Goal: Information Seeking & Learning: Learn about a topic

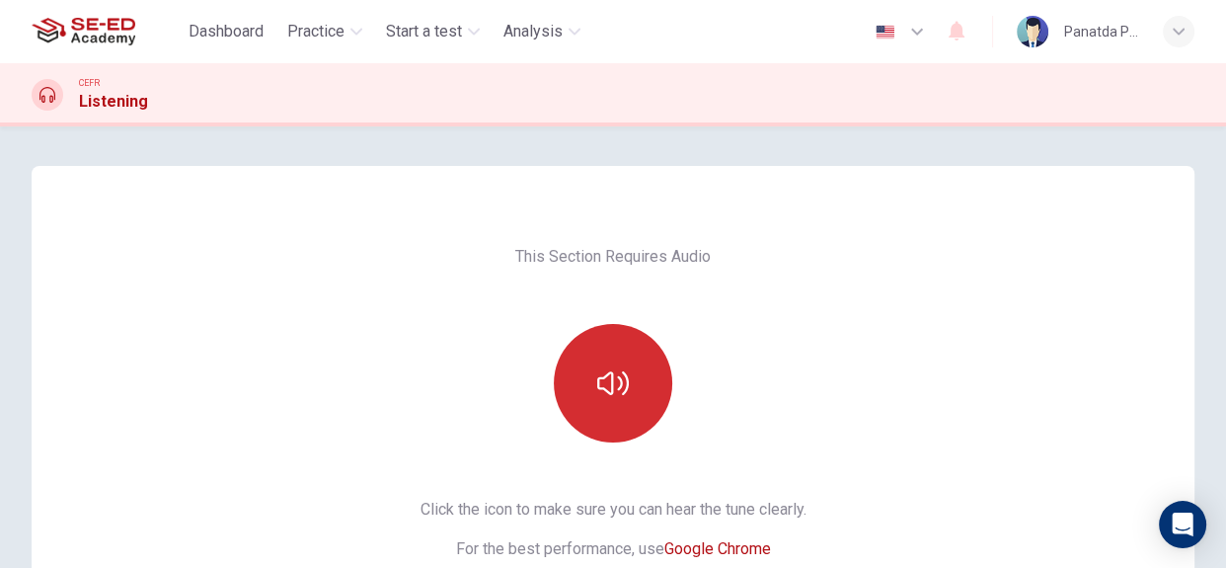
click at [564, 377] on button "button" at bounding box center [613, 383] width 118 height 118
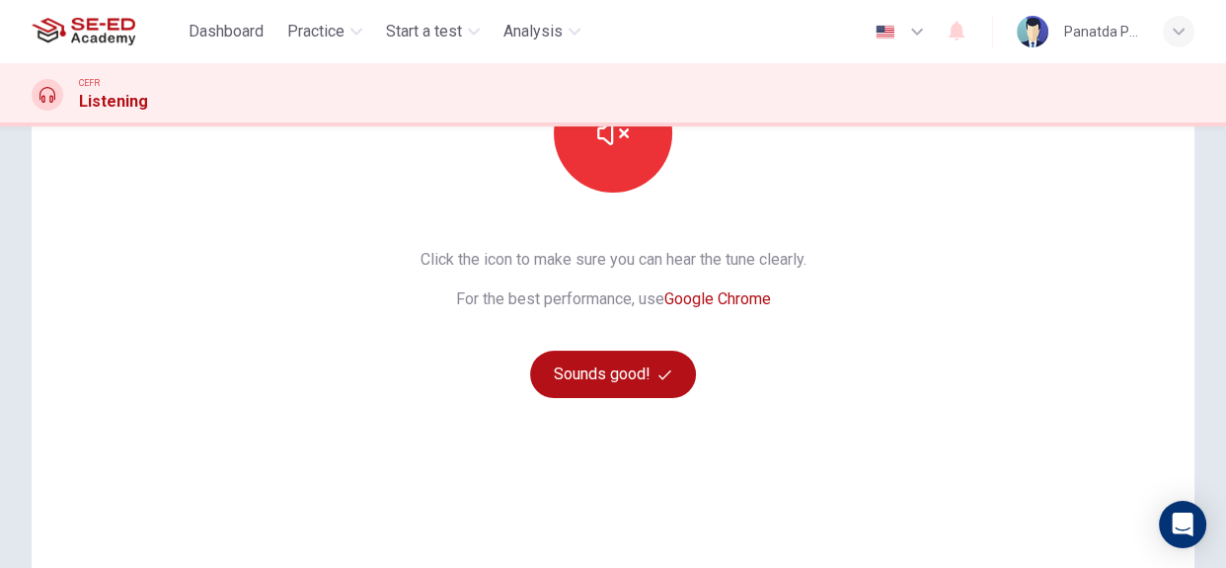
scroll to position [268, 0]
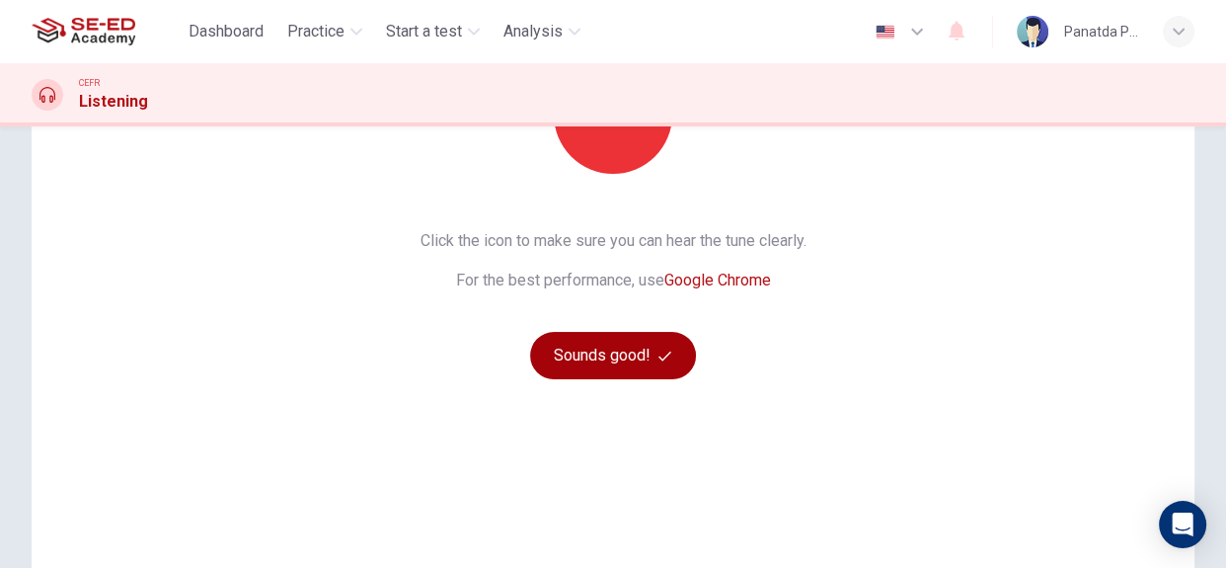
click at [615, 345] on button "Sounds good!" at bounding box center [613, 355] width 166 height 47
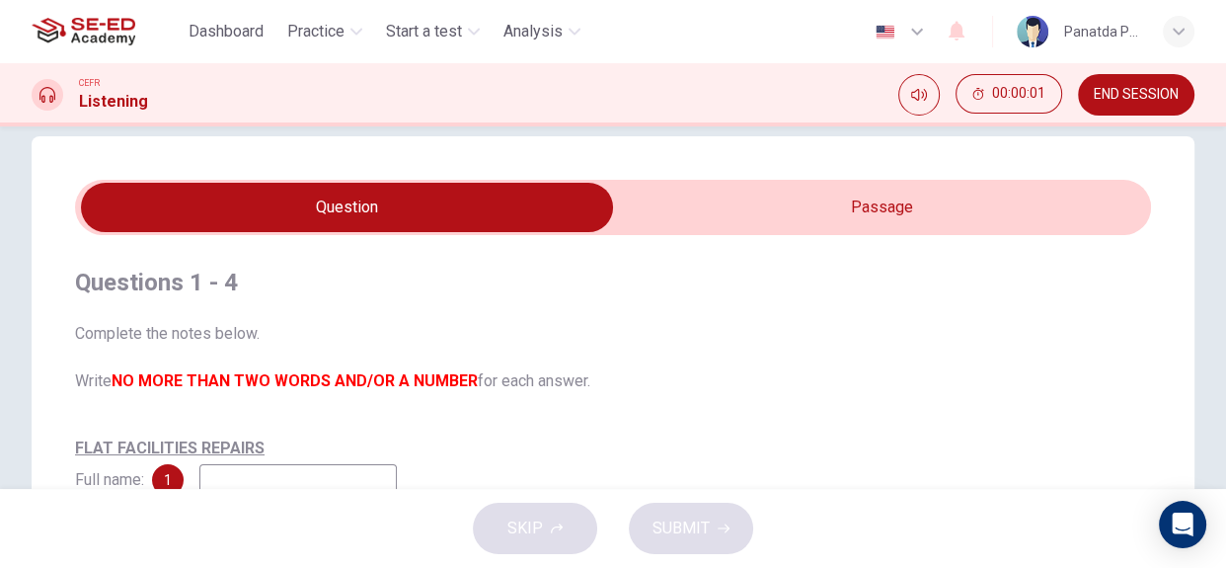
scroll to position [0, 0]
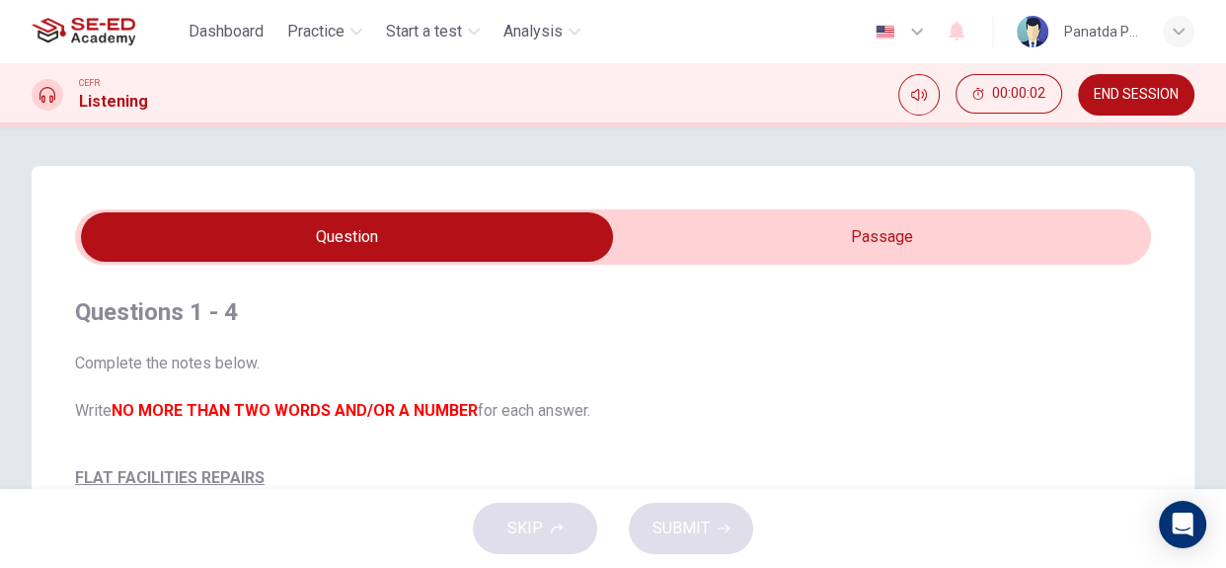
click at [828, 223] on input "checkbox" at bounding box center [347, 236] width 1614 height 49
checkbox input "true"
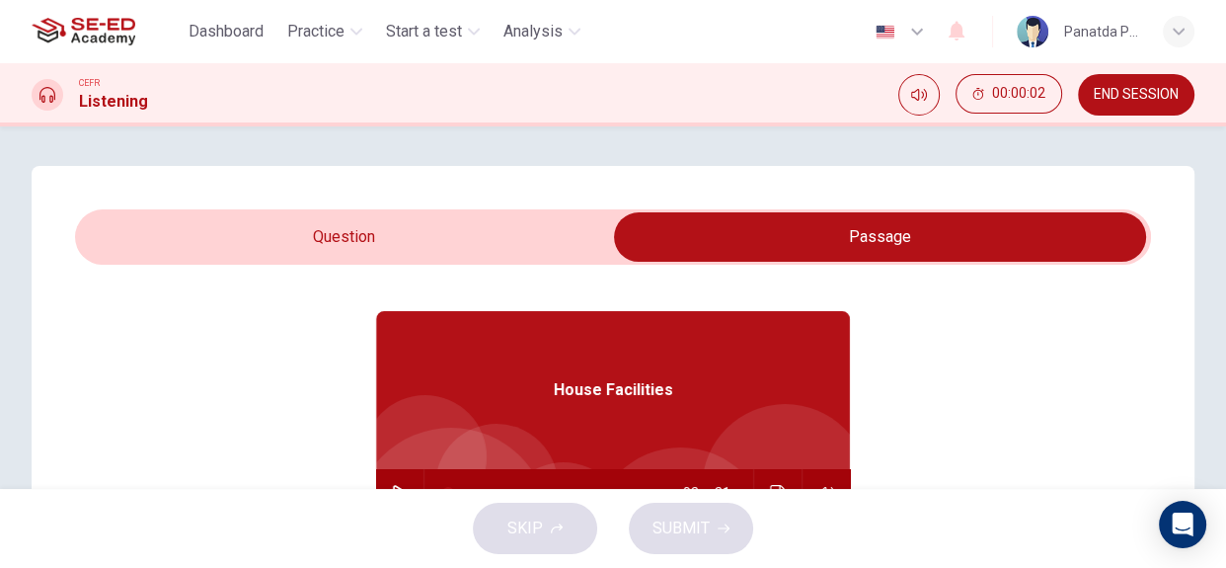
scroll to position [89, 0]
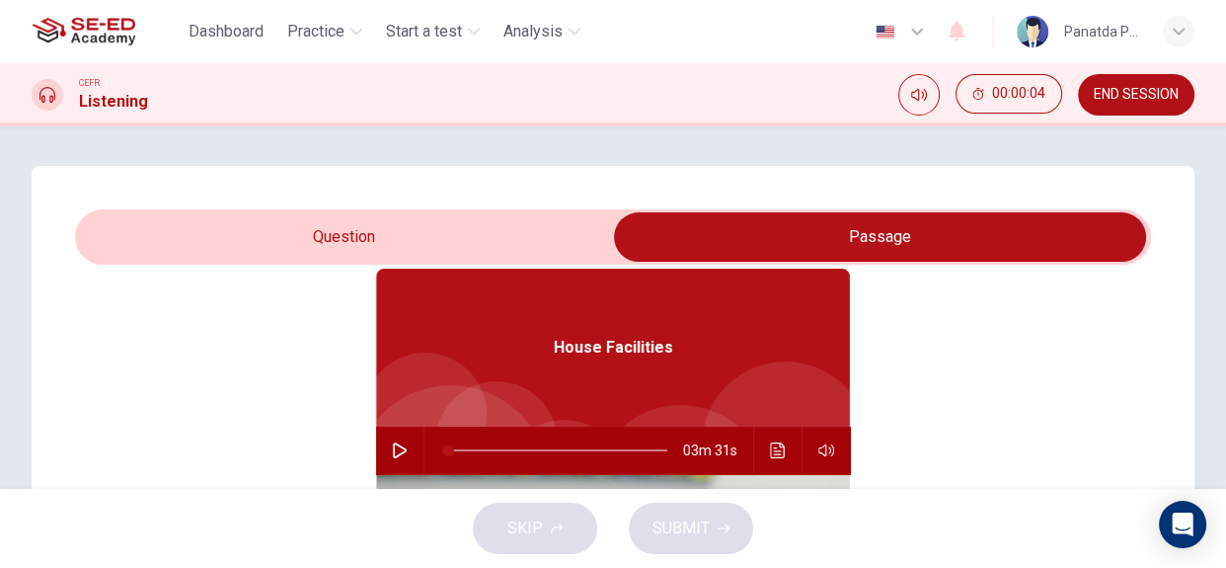
click at [392, 448] on icon "button" at bounding box center [400, 450] width 16 height 16
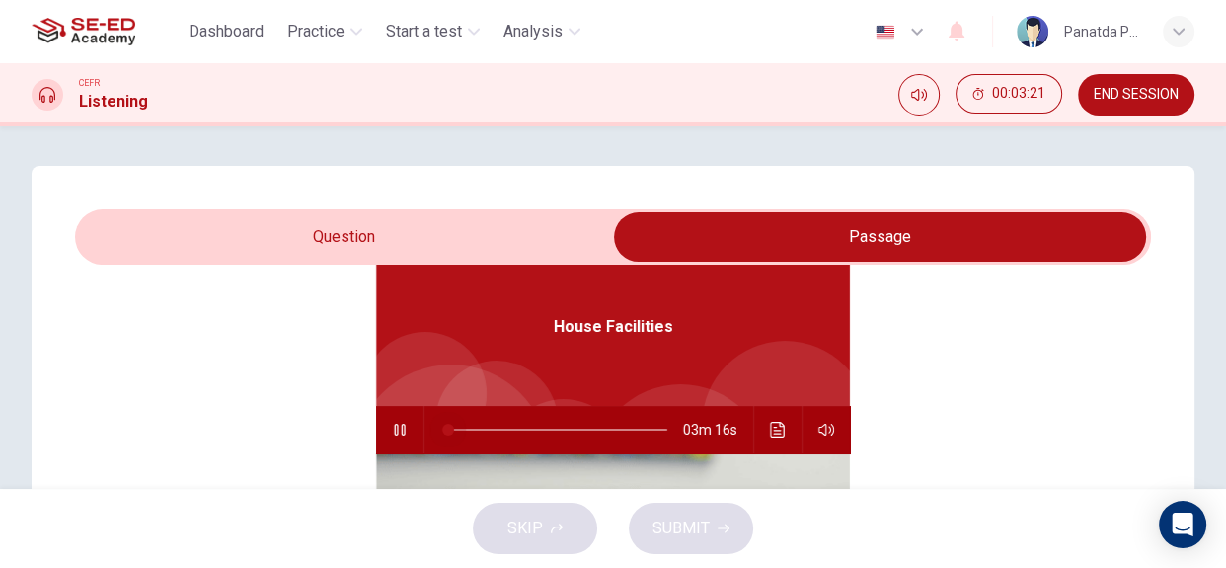
drag, startPoint x: 642, startPoint y: 432, endPoint x: 353, endPoint y: 447, distance: 288.6
click at [353, 447] on div "House Facilities 03m 16s" at bounding box center [613, 536] width 1076 height 762
click at [770, 428] on icon "Click to see the audio transcription" at bounding box center [778, 430] width 16 height 16
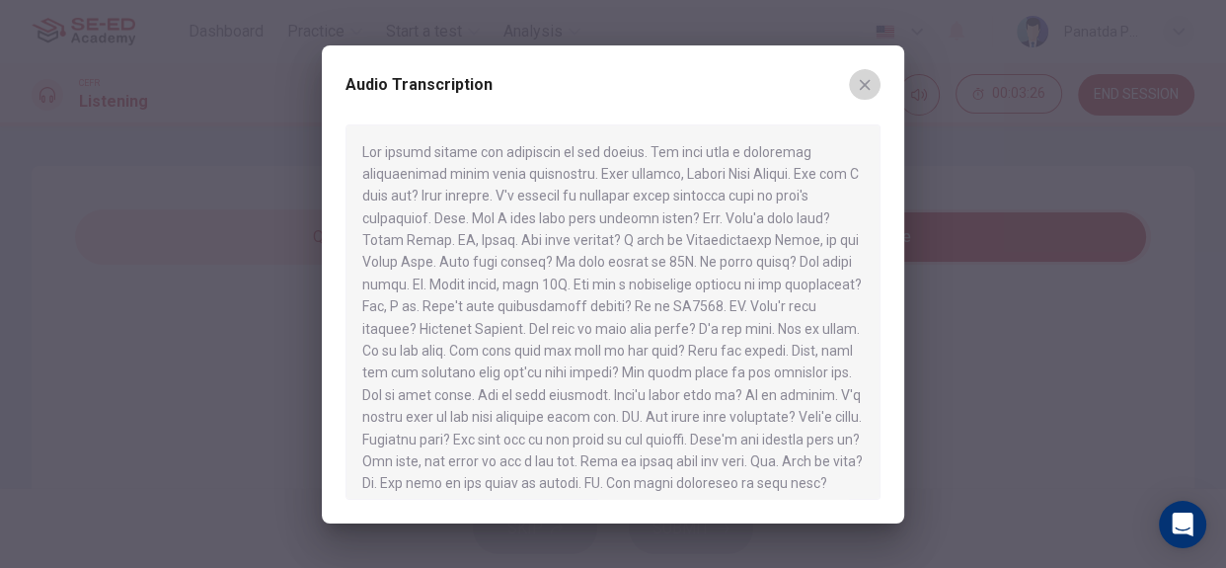
click at [859, 82] on icon "button" at bounding box center [865, 85] width 16 height 16
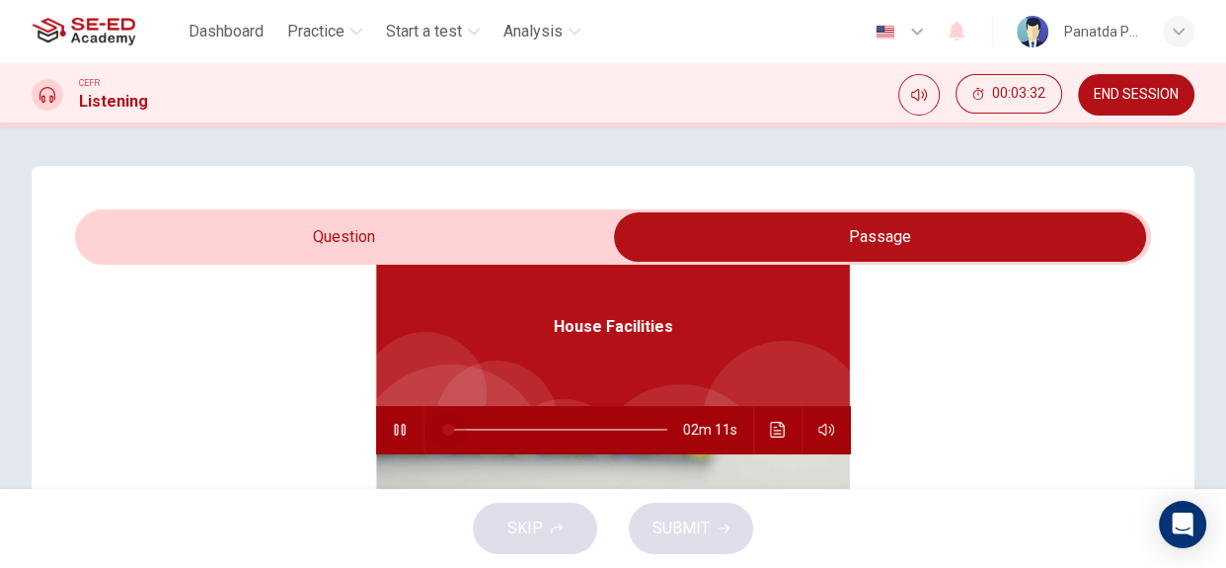
drag, startPoint x: 445, startPoint y: 430, endPoint x: 411, endPoint y: 437, distance: 35.2
click at [415, 437] on div "02m 11s" at bounding box center [613, 429] width 474 height 47
click at [770, 426] on icon "Click to see the audio transcription" at bounding box center [778, 430] width 16 height 16
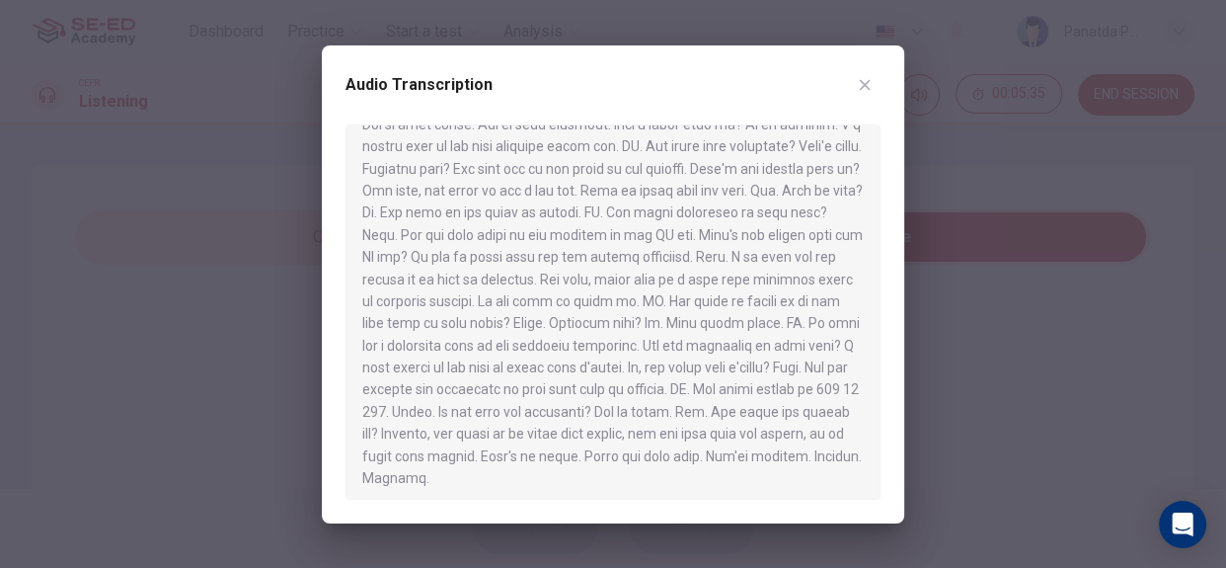
scroll to position [276, 0]
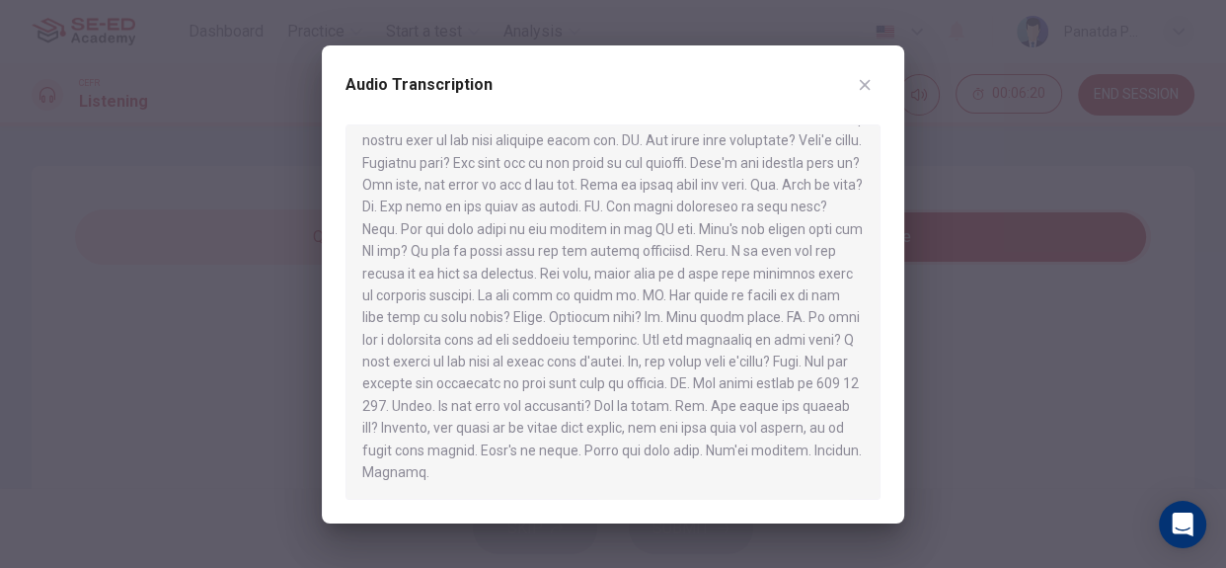
click at [870, 91] on icon "button" at bounding box center [865, 85] width 16 height 16
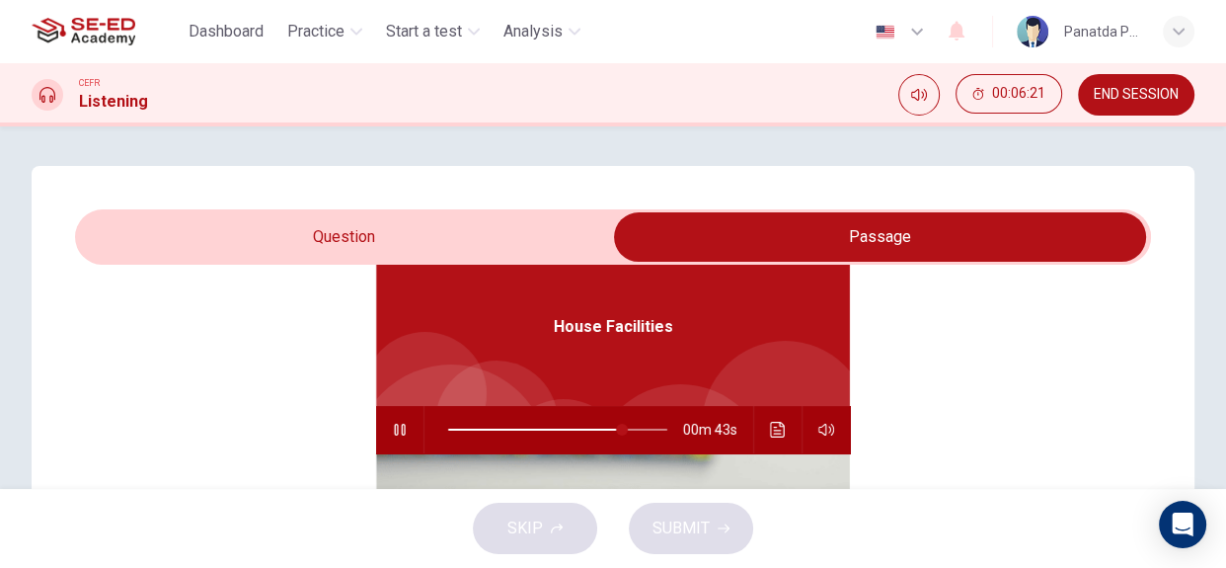
type input "80"
click at [340, 240] on input "checkbox" at bounding box center [880, 236] width 1614 height 49
checkbox input "false"
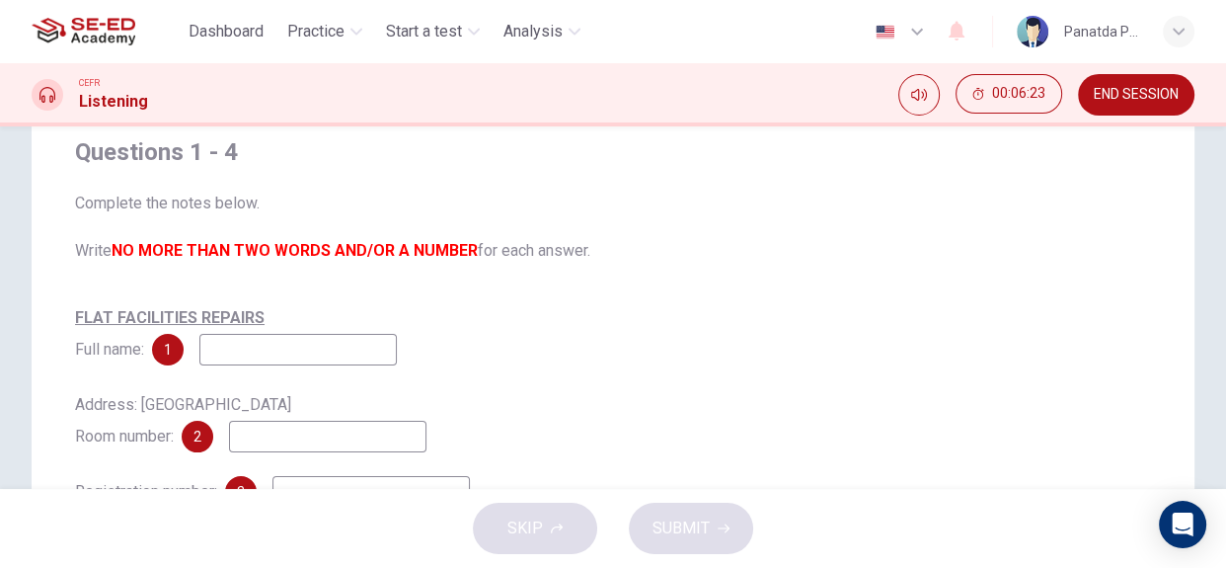
scroll to position [179, 0]
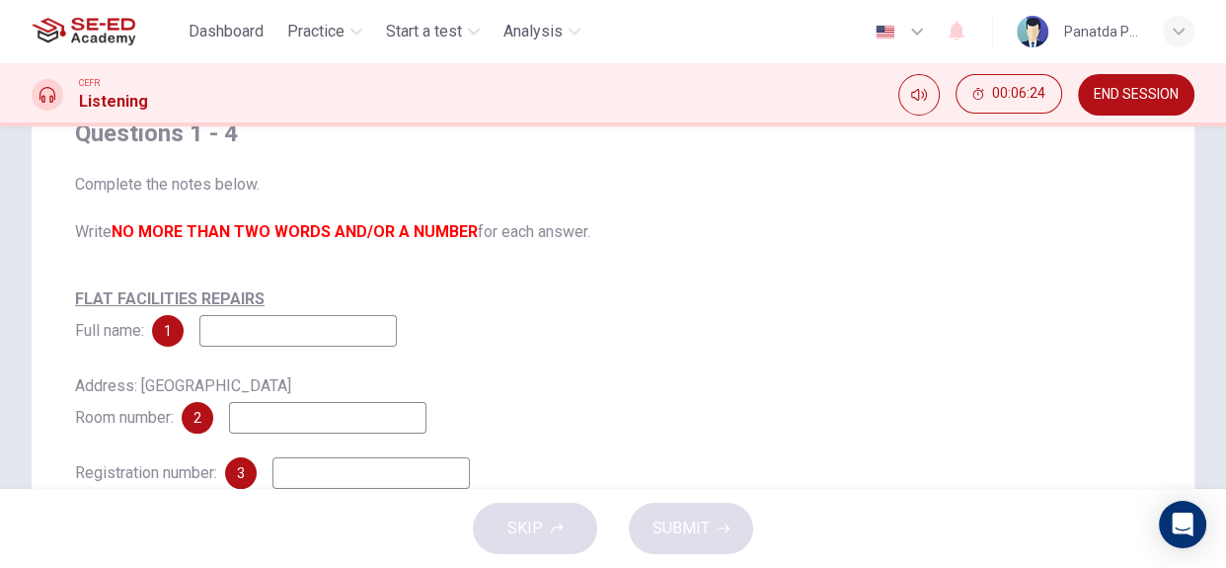
click at [308, 338] on input at bounding box center [297, 331] width 197 height 32
type input "82"
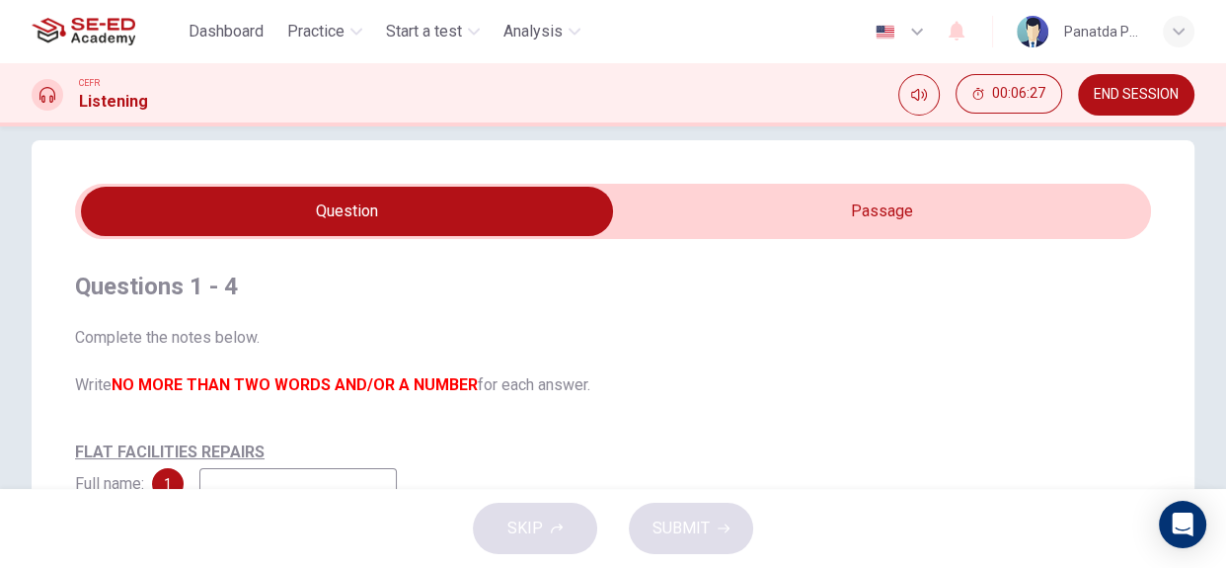
scroll to position [0, 0]
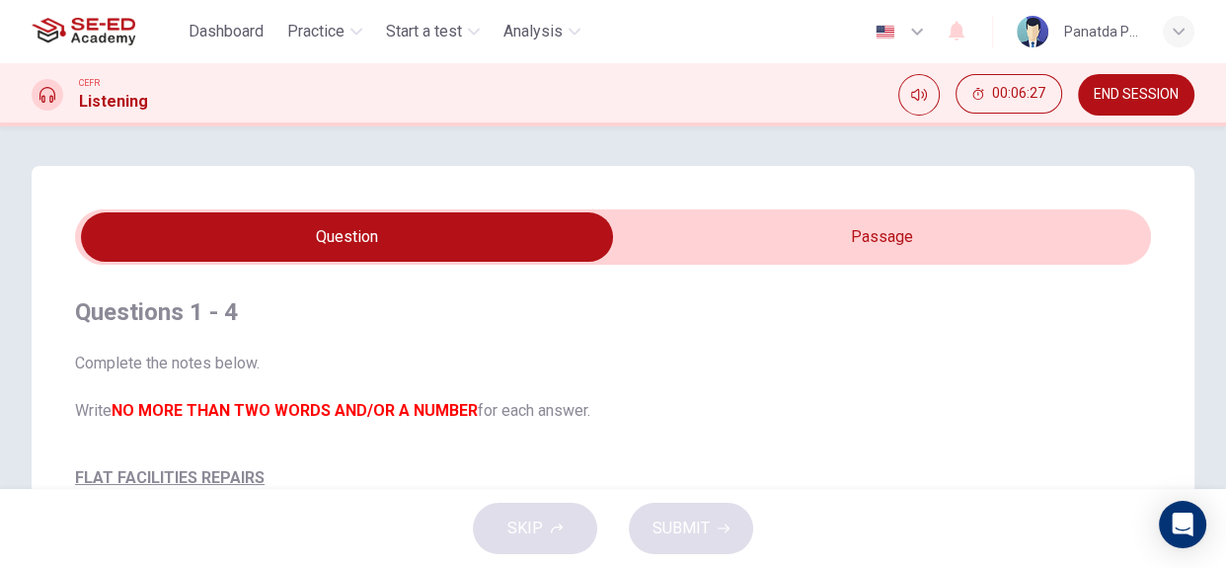
click at [838, 238] on input "checkbox" at bounding box center [347, 236] width 1614 height 49
checkbox input "true"
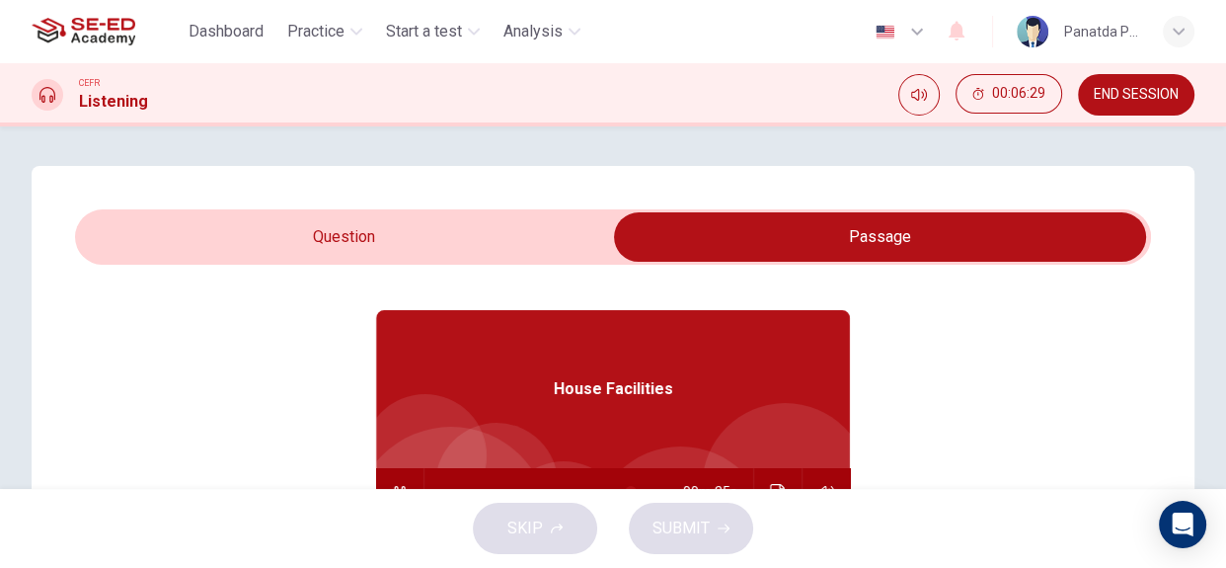
scroll to position [110, 0]
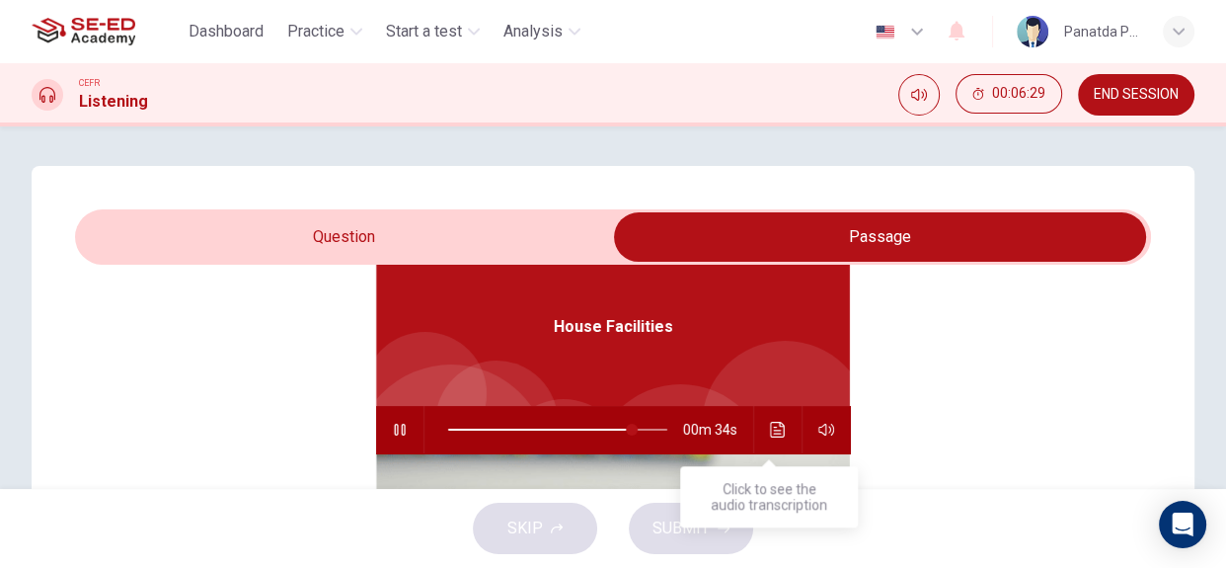
click at [778, 429] on button "Click to see the audio transcription" at bounding box center [778, 429] width 32 height 47
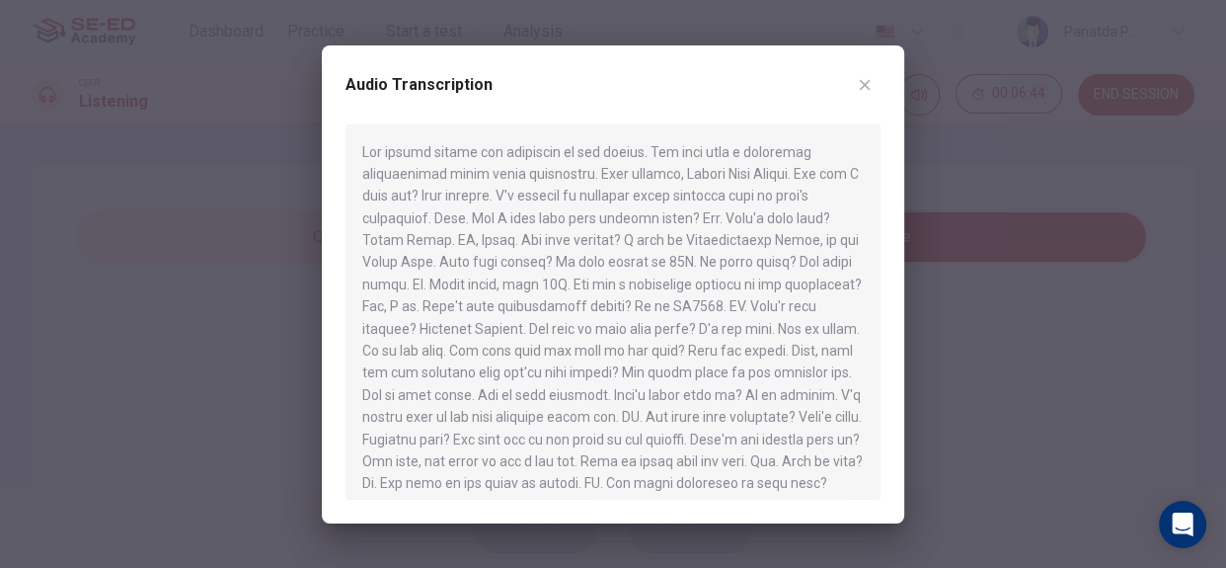
click at [86, 243] on div at bounding box center [613, 284] width 1226 height 568
type input "91"
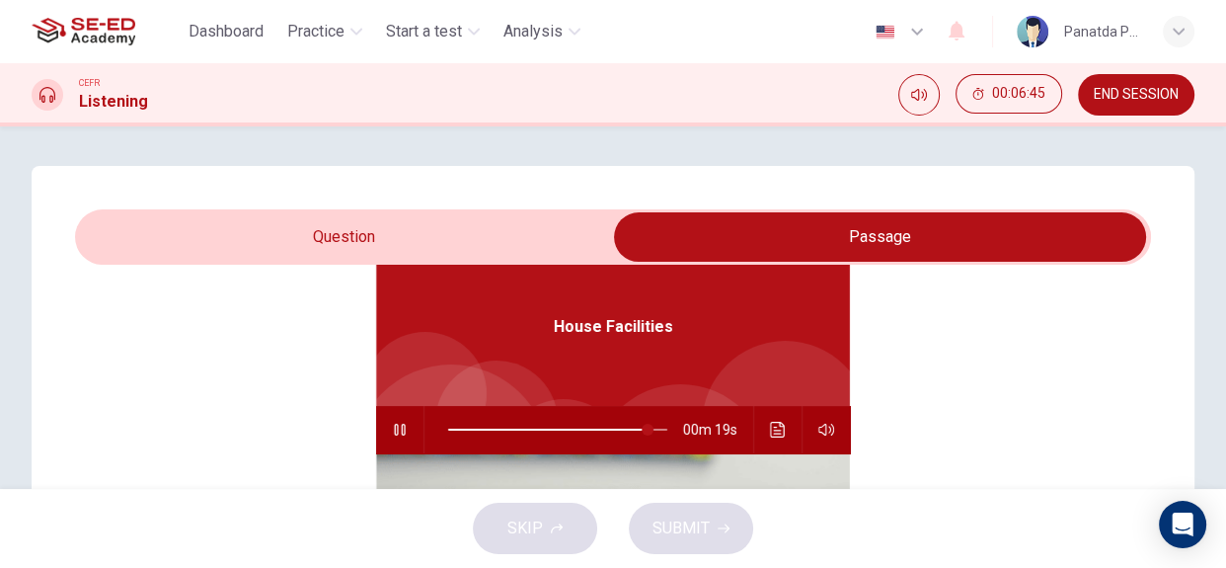
click at [291, 224] on input "checkbox" at bounding box center [880, 236] width 1614 height 49
checkbox input "false"
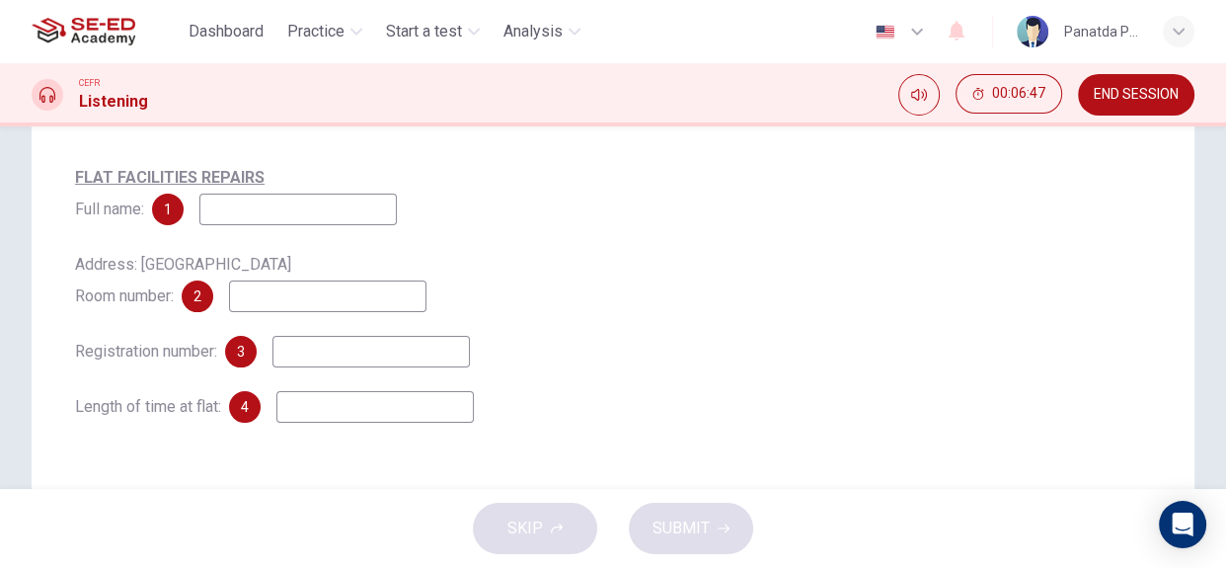
scroll to position [268, 0]
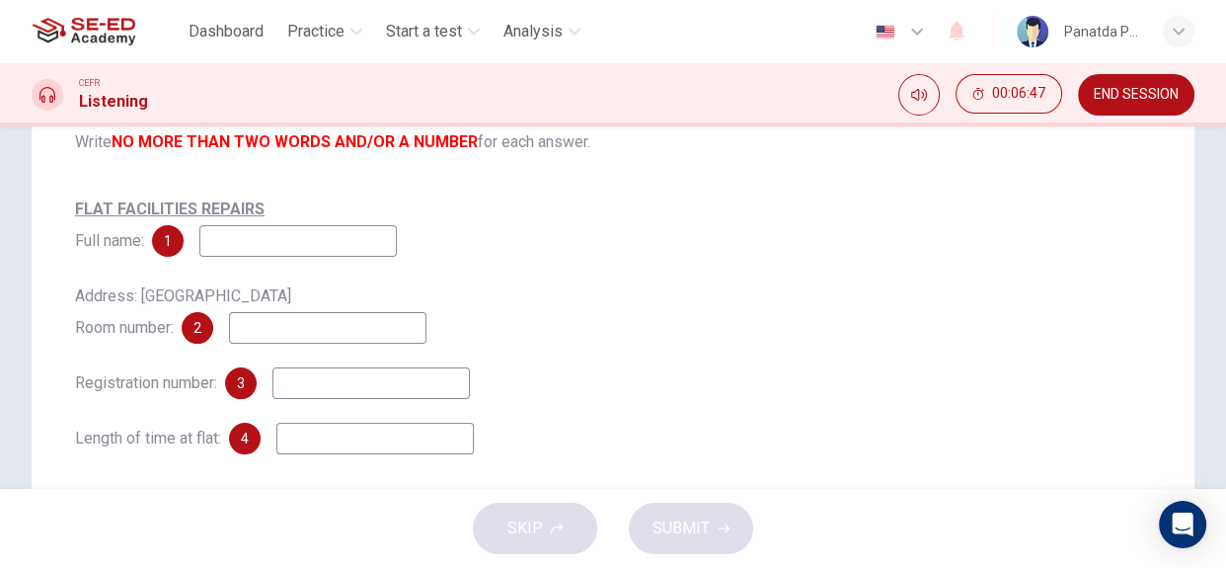
click at [321, 247] on input at bounding box center [297, 241] width 197 height 32
click at [281, 319] on input at bounding box center [327, 328] width 197 height 32
type input "ษ"
click at [315, 381] on input at bounding box center [370, 383] width 197 height 32
drag, startPoint x: 328, startPoint y: 325, endPoint x: 207, endPoint y: 319, distance: 120.6
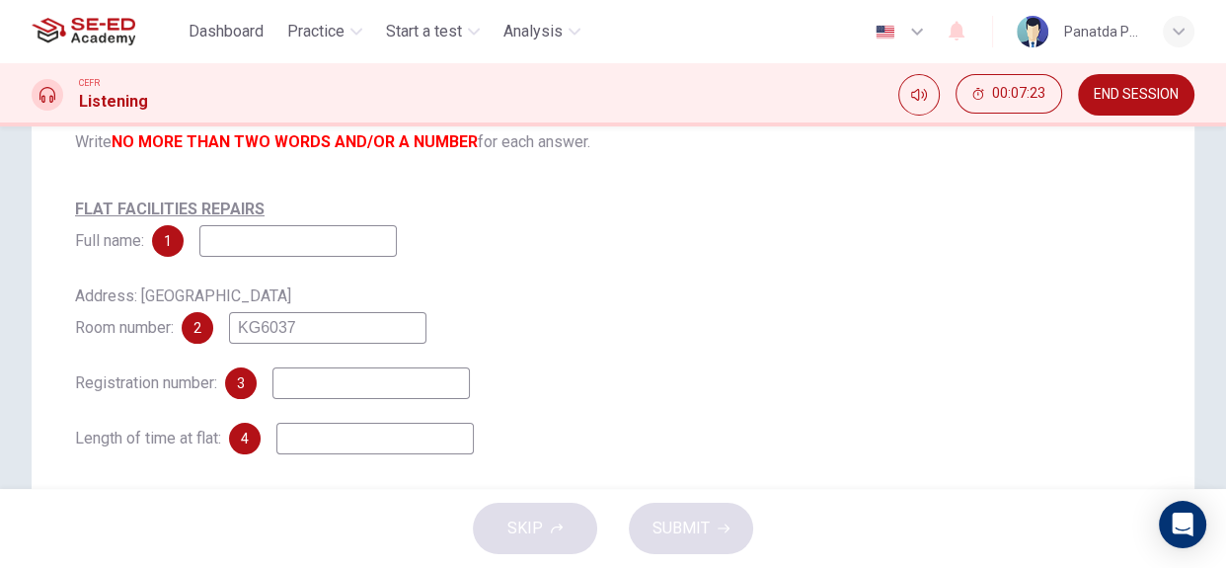
click at [207, 319] on div "2 KG6037" at bounding box center [304, 328] width 245 height 32
type input "16C"
click at [445, 382] on input at bounding box center [370, 383] width 197 height 32
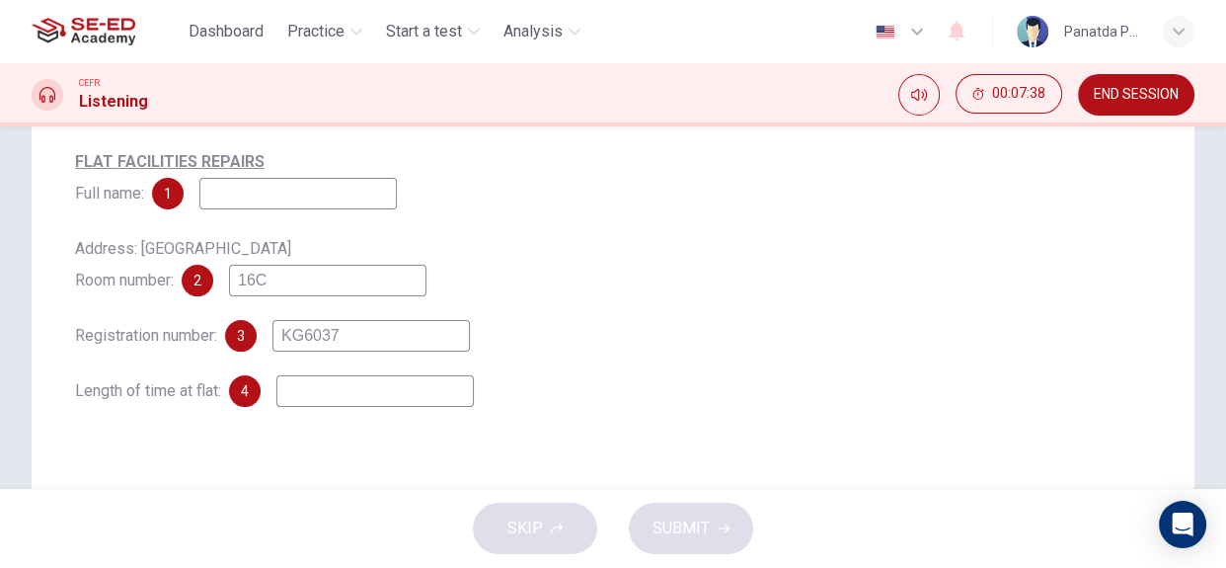
scroll to position [358, 0]
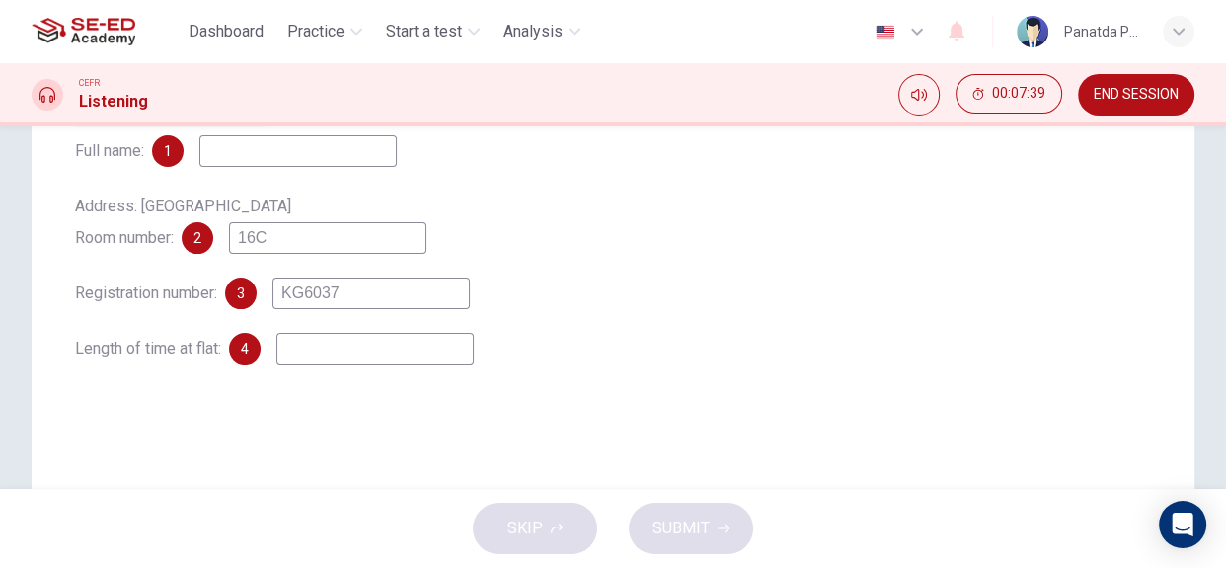
type input "KG6037"
click at [316, 342] on input at bounding box center [374, 349] width 197 height 32
click at [342, 368] on div "Questions 1 - 4 Complete the notes below. Write NO MORE THAN TWO WORDS AND/OR A…" at bounding box center [613, 151] width 1076 height 490
click at [340, 351] on input at bounding box center [374, 349] width 197 height 32
type input "t"
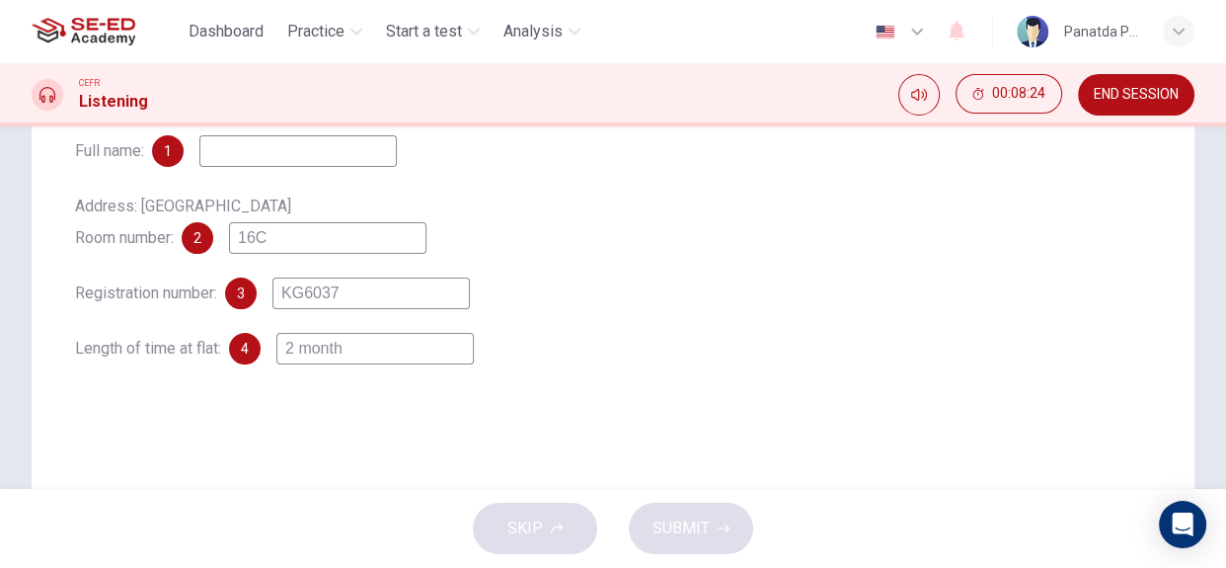
type input "2 month"
click at [266, 155] on input at bounding box center [297, 151] width 197 height 32
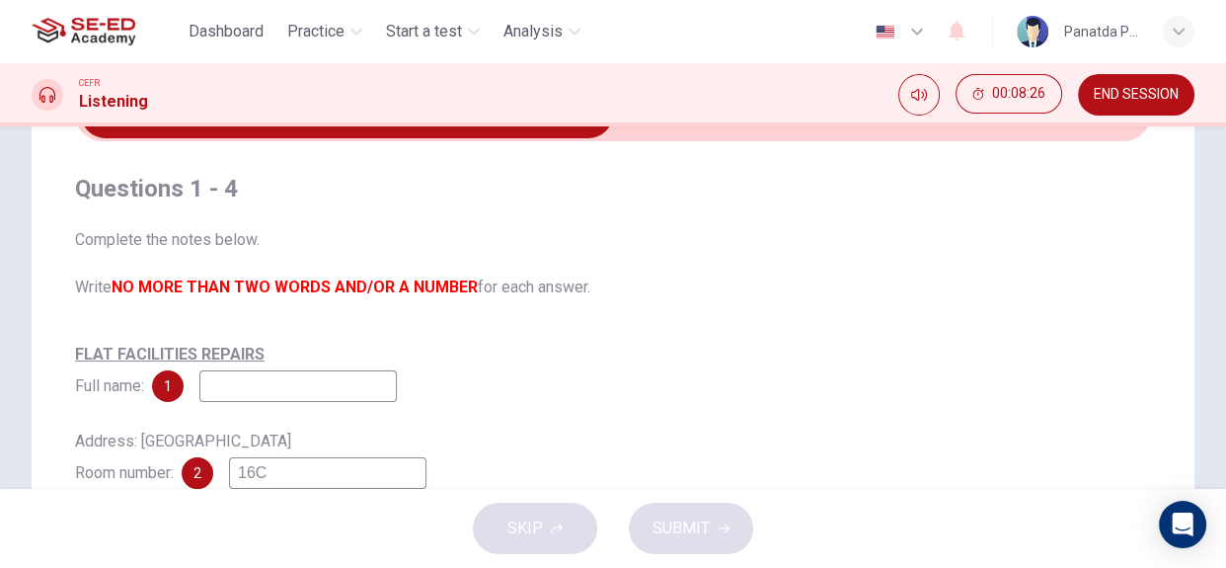
scroll to position [0, 0]
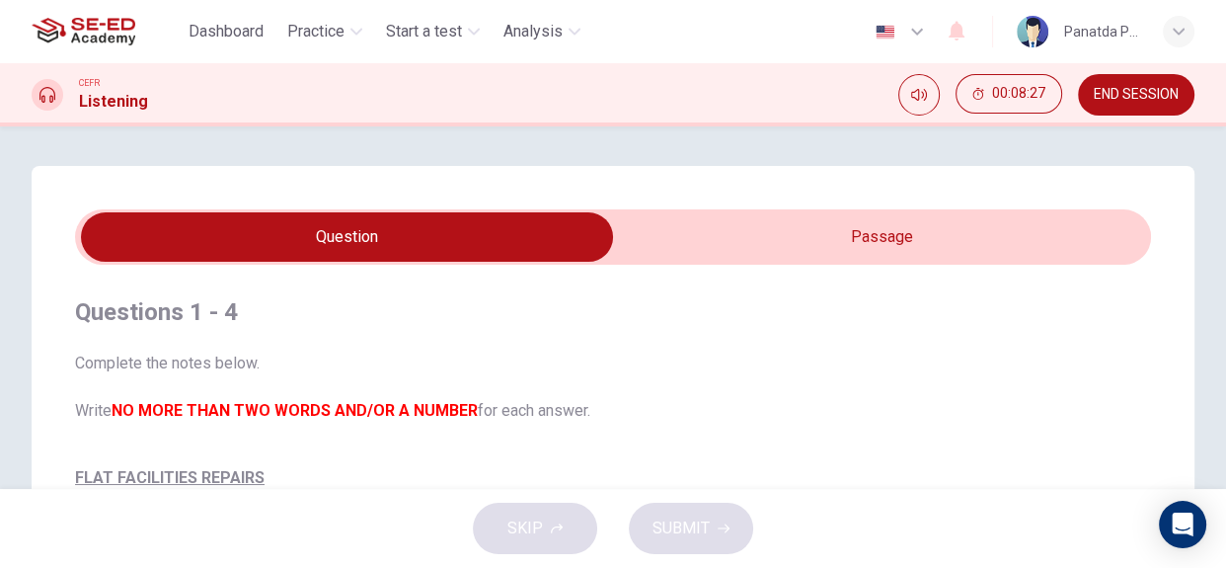
click at [860, 236] on input "checkbox" at bounding box center [347, 236] width 1614 height 49
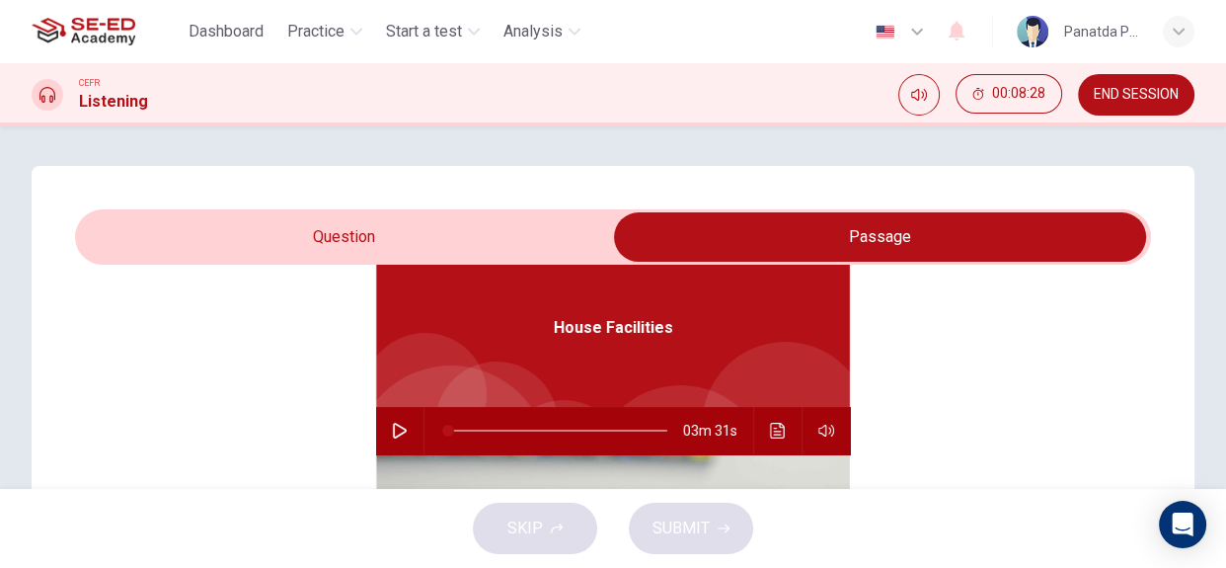
scroll to position [110, 0]
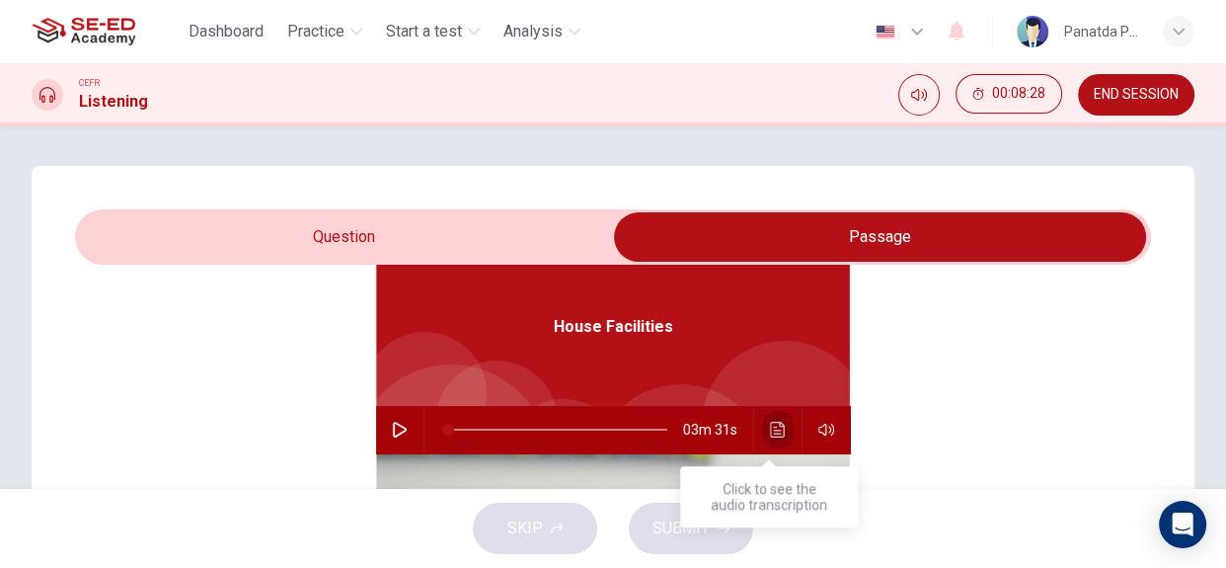
click at [770, 433] on icon "Click to see the audio transcription" at bounding box center [778, 430] width 16 height 16
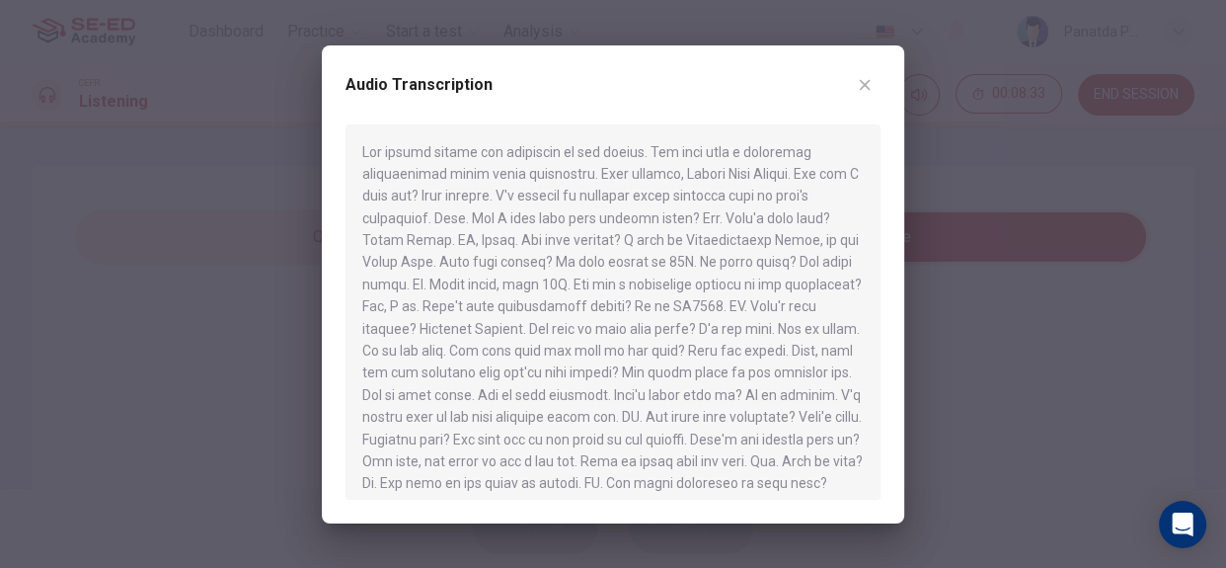
click at [196, 226] on div at bounding box center [613, 284] width 1226 height 568
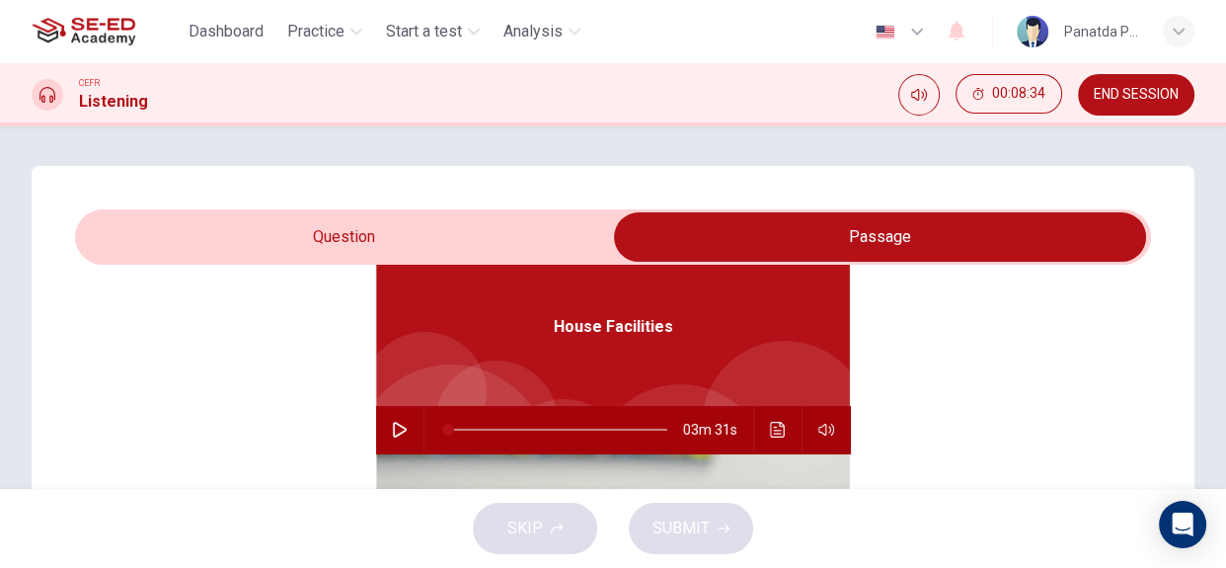
click at [341, 262] on span at bounding box center [613, 236] width 1076 height 55
drag, startPoint x: 344, startPoint y: 241, endPoint x: 349, endPoint y: 267, distance: 26.3
click at [343, 241] on input "checkbox" at bounding box center [880, 236] width 1614 height 49
checkbox input "false"
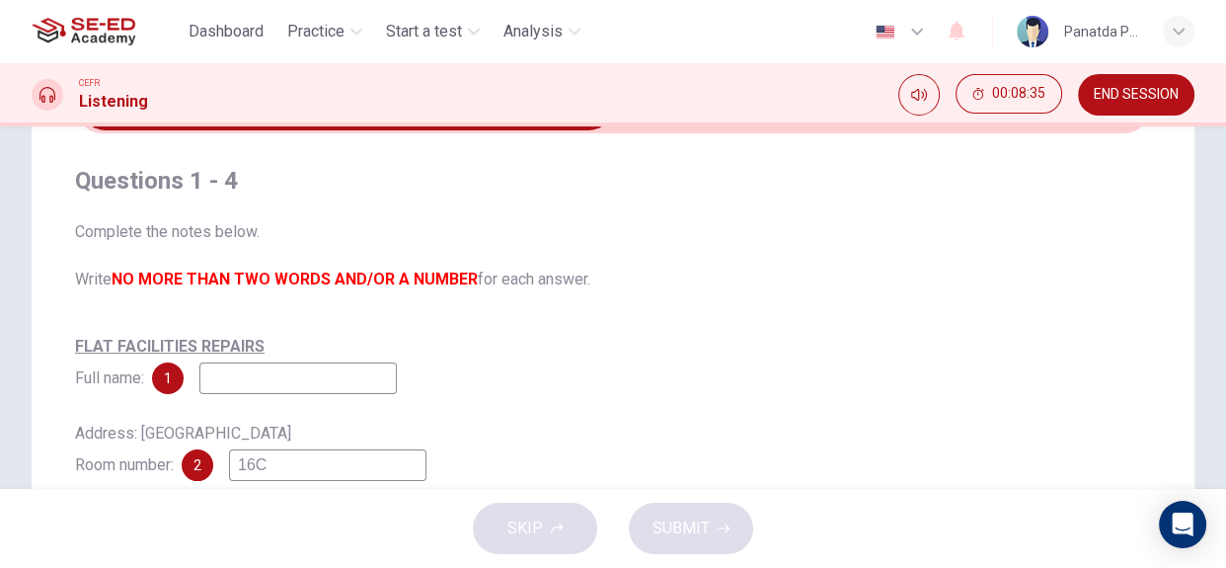
scroll to position [268, 0]
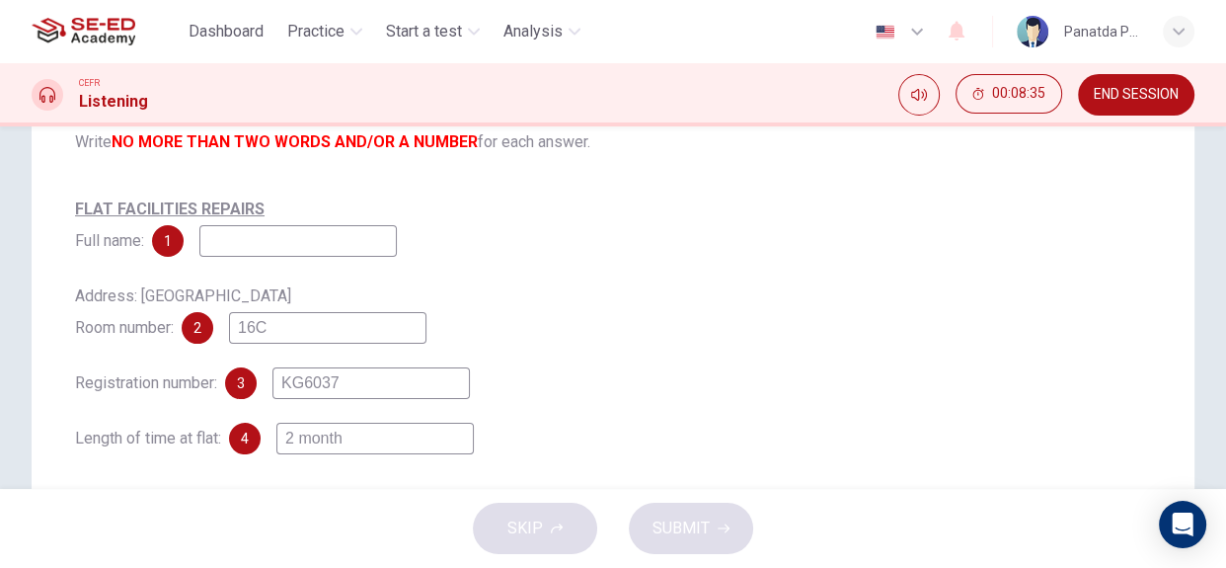
click at [288, 248] on input at bounding box center [297, 241] width 197 height 32
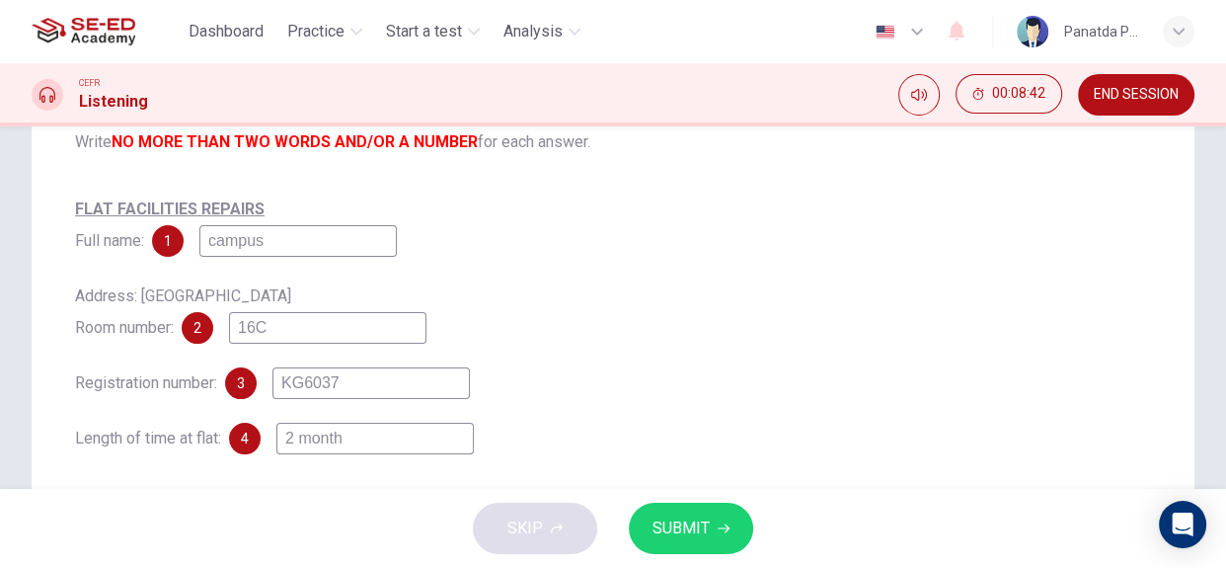
type input "campus"
click at [714, 513] on button "SUBMIT" at bounding box center [691, 527] width 124 height 51
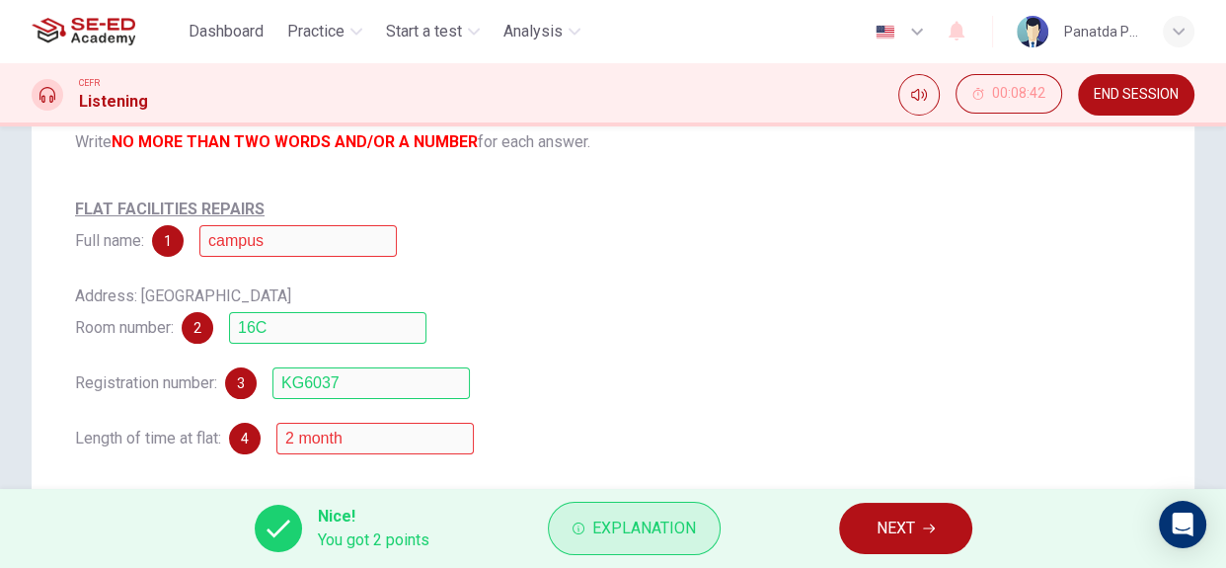
click at [652, 523] on span "Explanation" at bounding box center [644, 528] width 104 height 28
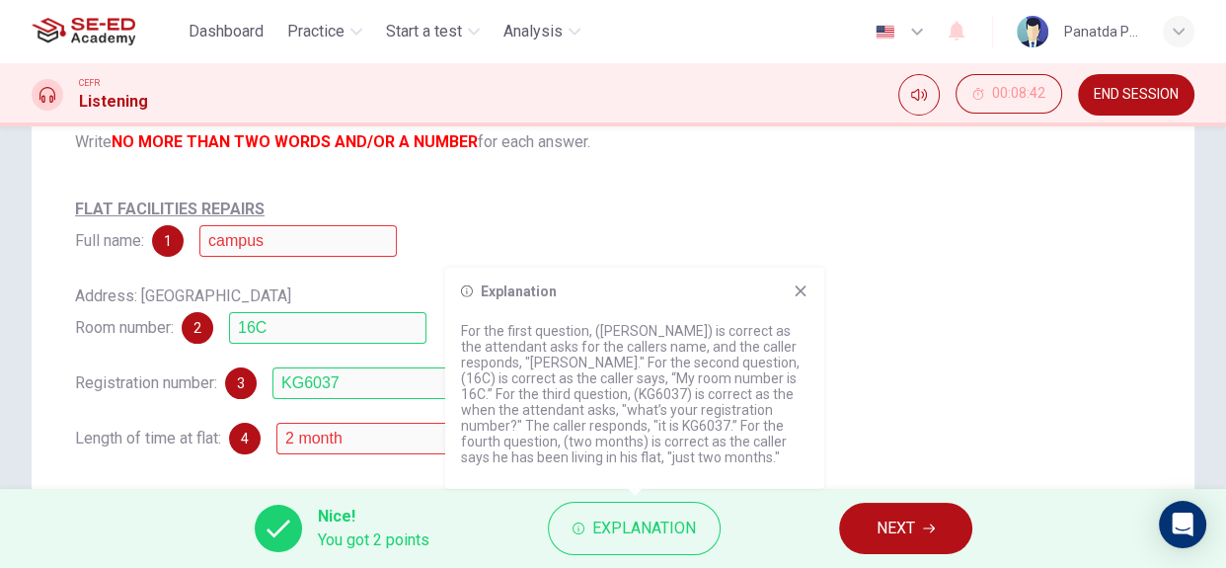
click at [801, 283] on icon at bounding box center [801, 291] width 16 height 16
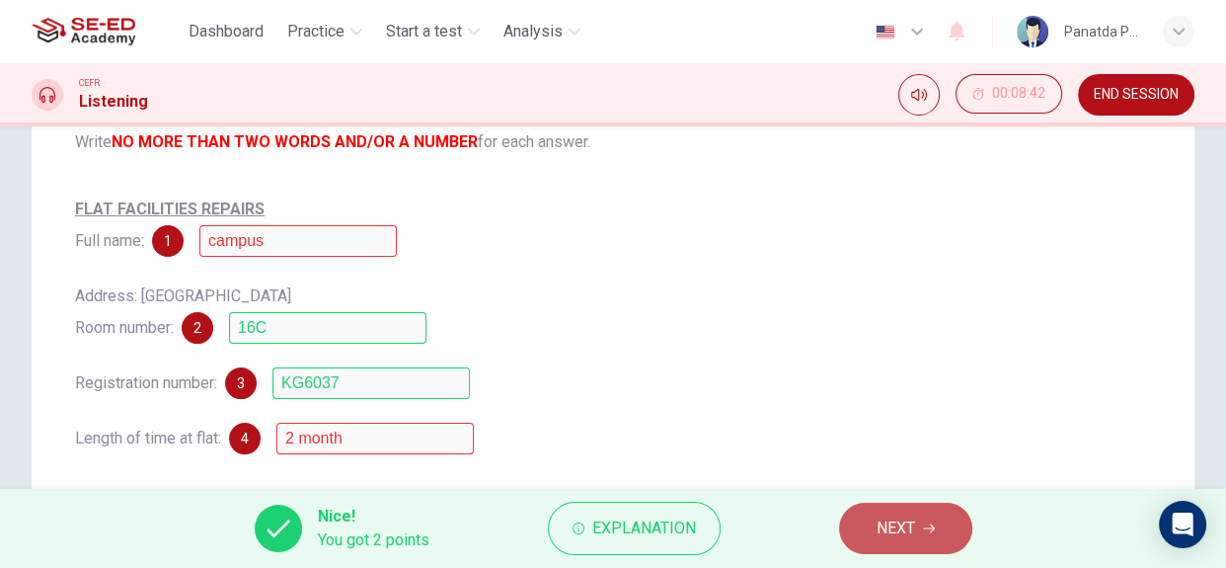
click at [894, 538] on span "NEXT" at bounding box center [896, 528] width 38 height 28
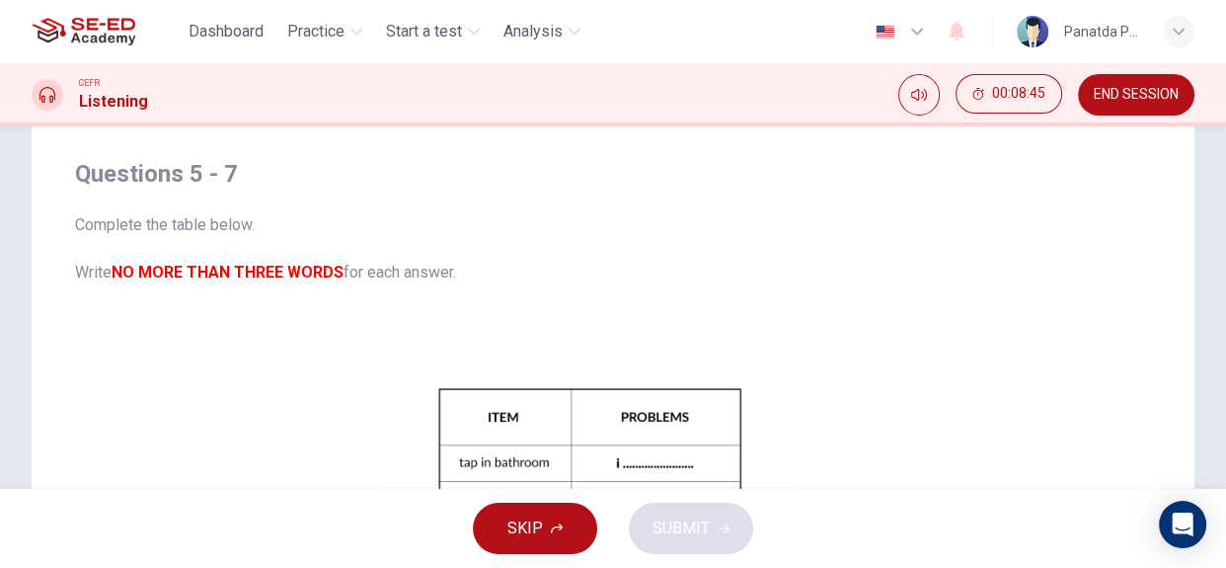
scroll to position [0, 0]
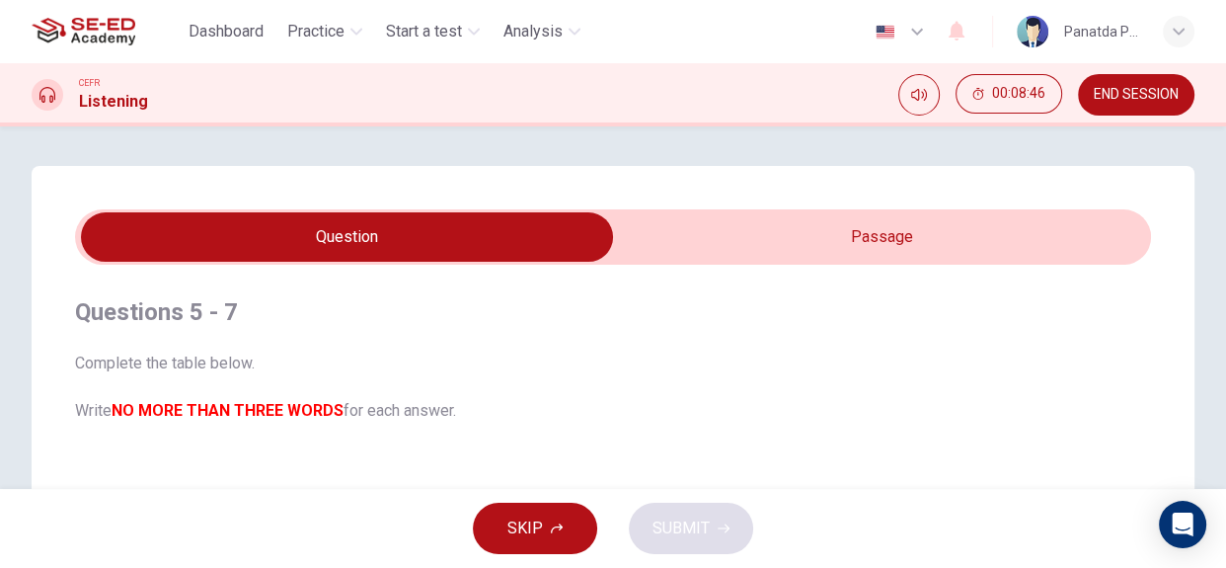
click at [802, 243] on input "checkbox" at bounding box center [347, 236] width 1614 height 49
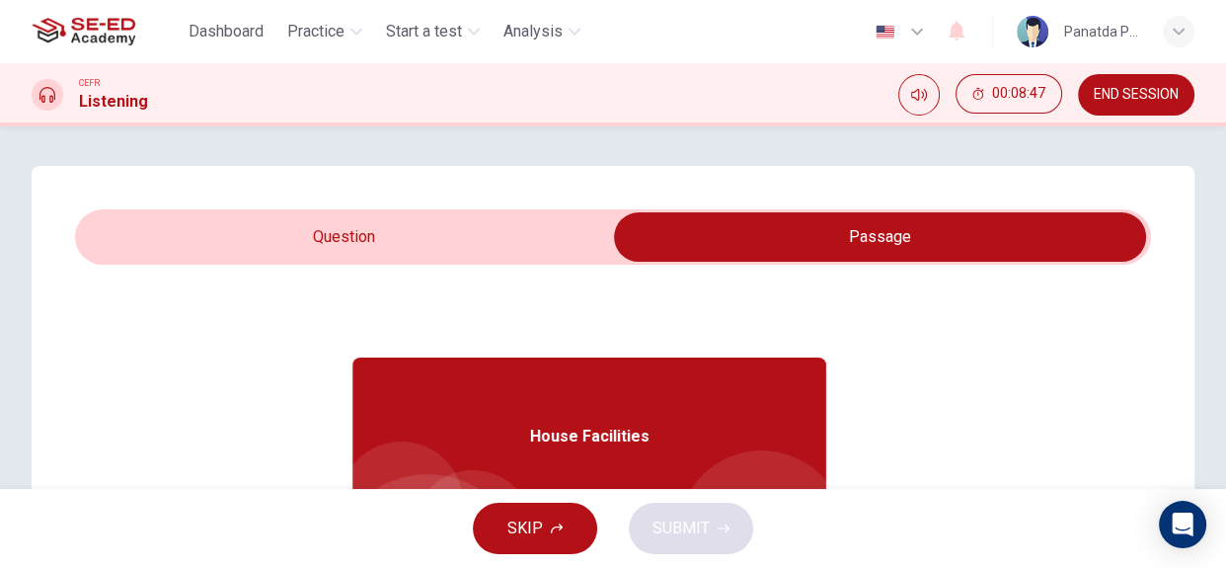
click at [390, 255] on input "checkbox" at bounding box center [880, 236] width 1614 height 49
checkbox input "false"
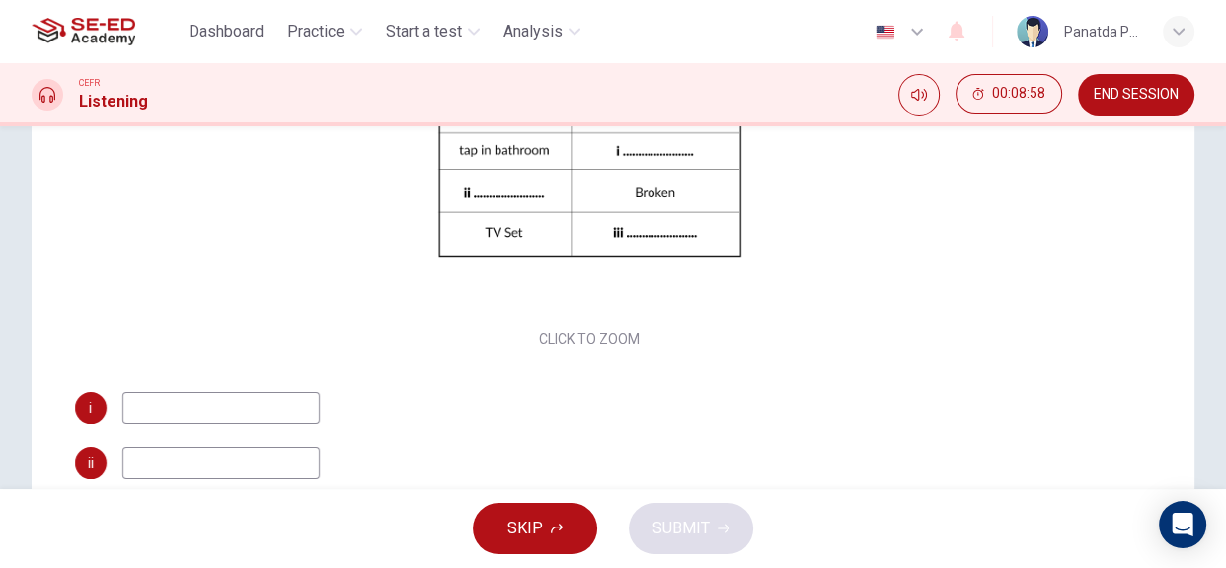
scroll to position [99, 0]
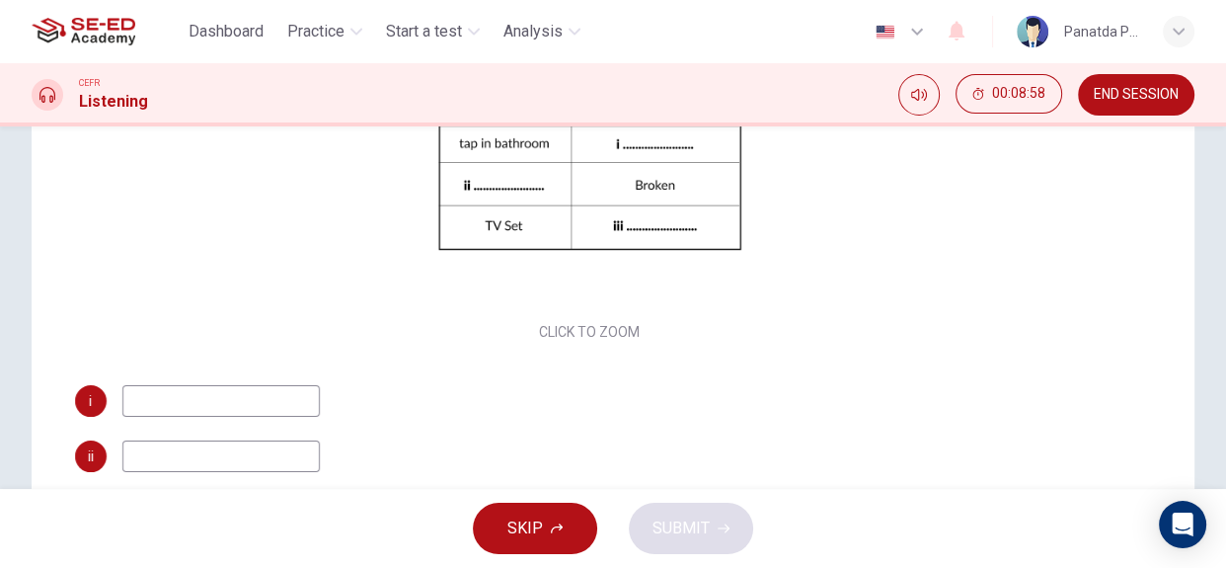
click at [201, 446] on input at bounding box center [220, 456] width 197 height 32
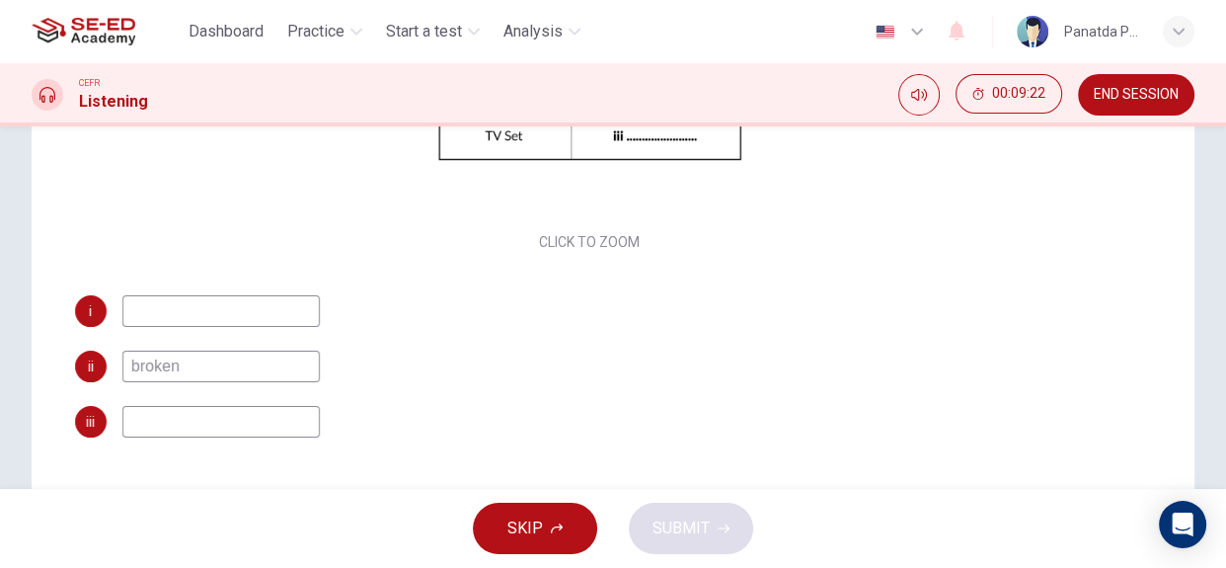
type input "broken"
click at [207, 425] on input at bounding box center [220, 422] width 197 height 32
type input "n"
type input "do not watch"
click at [255, 308] on input at bounding box center [220, 311] width 197 height 32
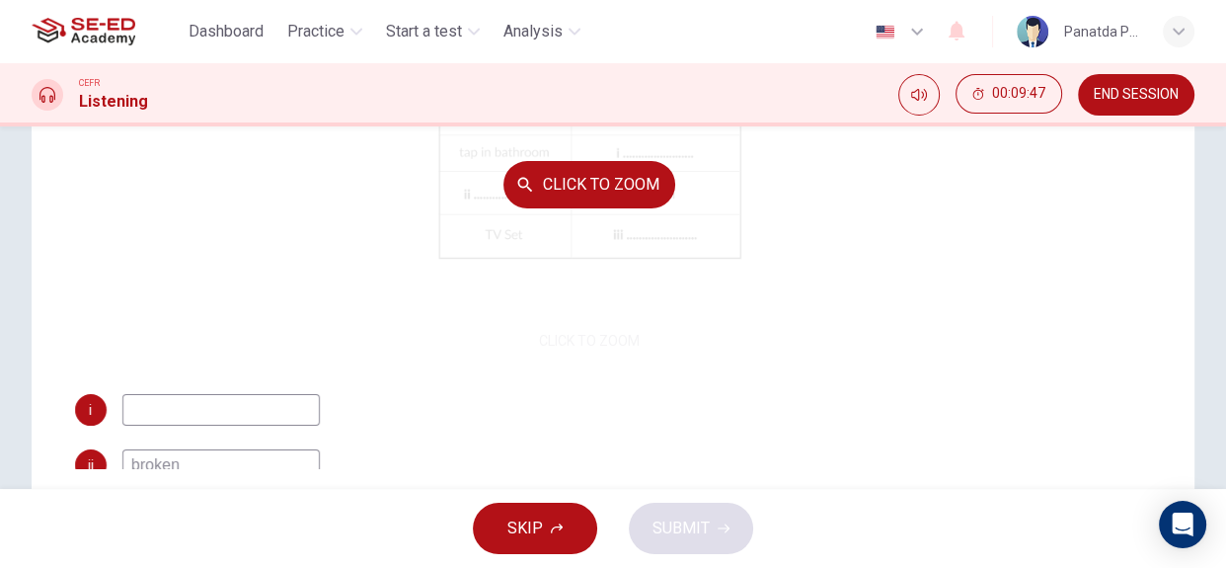
scroll to position [0, 0]
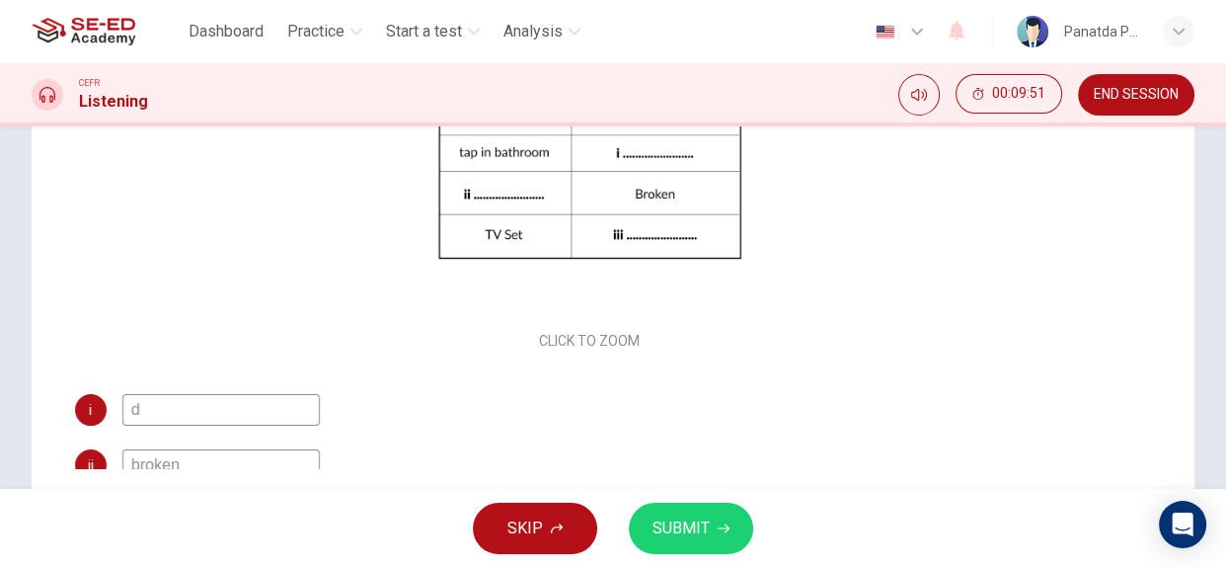
type input "d"
click at [700, 552] on button "SUBMIT" at bounding box center [691, 527] width 124 height 51
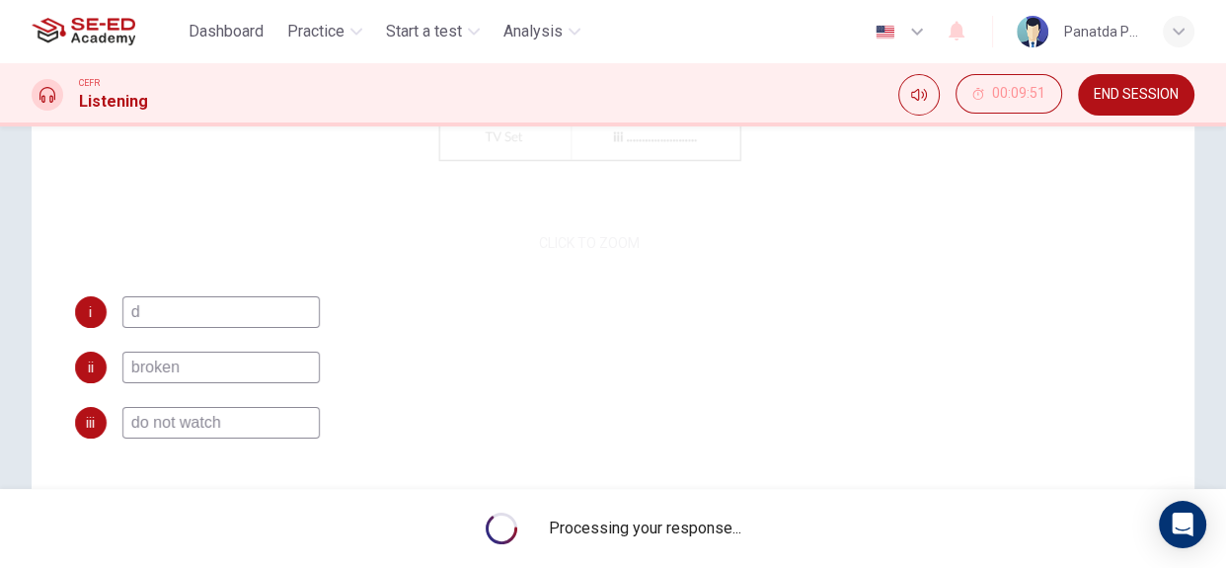
scroll to position [99, 0]
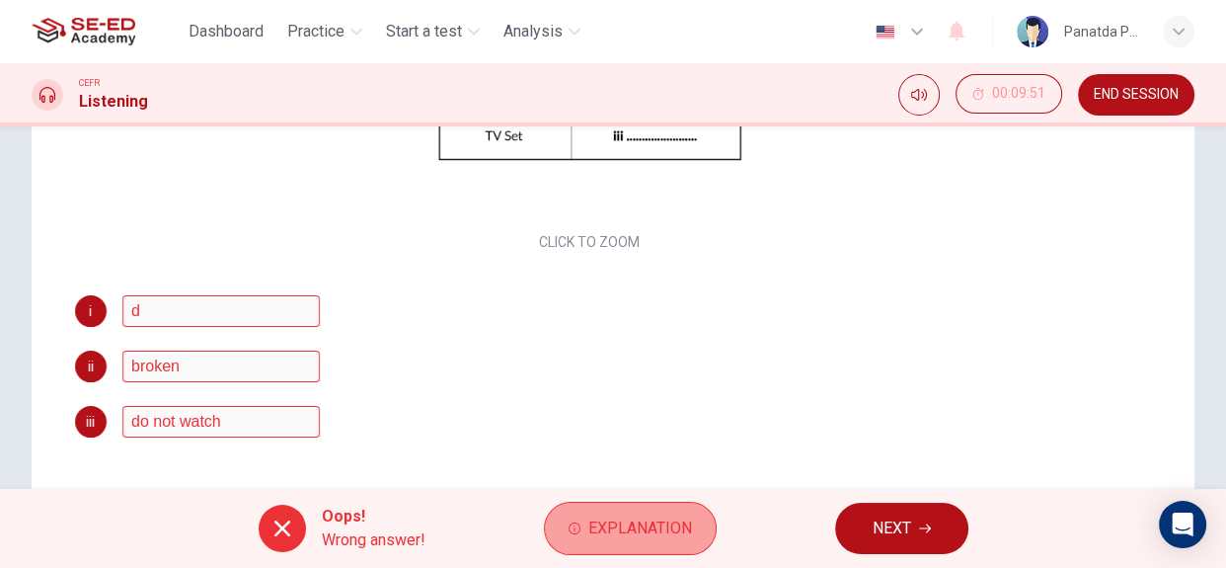
click at [636, 529] on span "Explanation" at bounding box center [640, 528] width 104 height 28
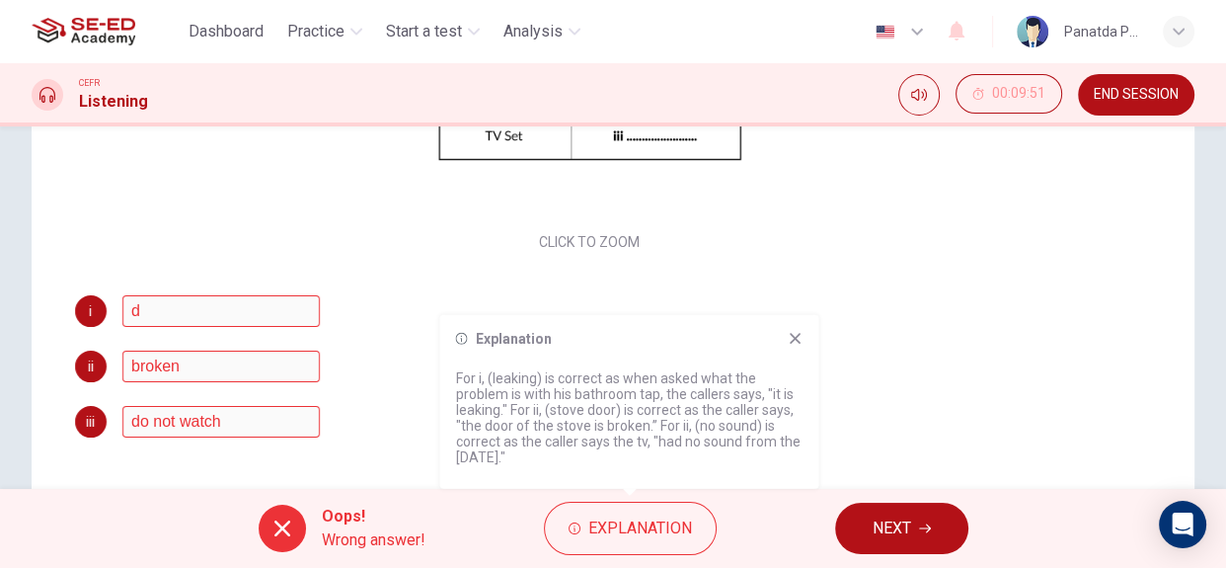
click at [887, 515] on span "NEXT" at bounding box center [892, 528] width 38 height 28
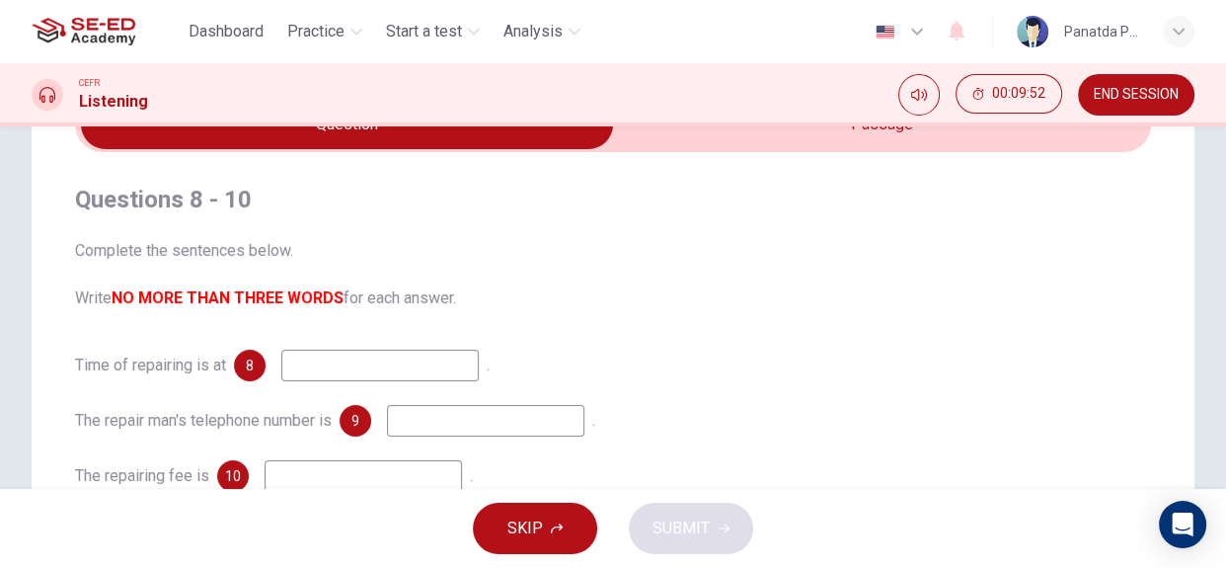
scroll to position [0, 0]
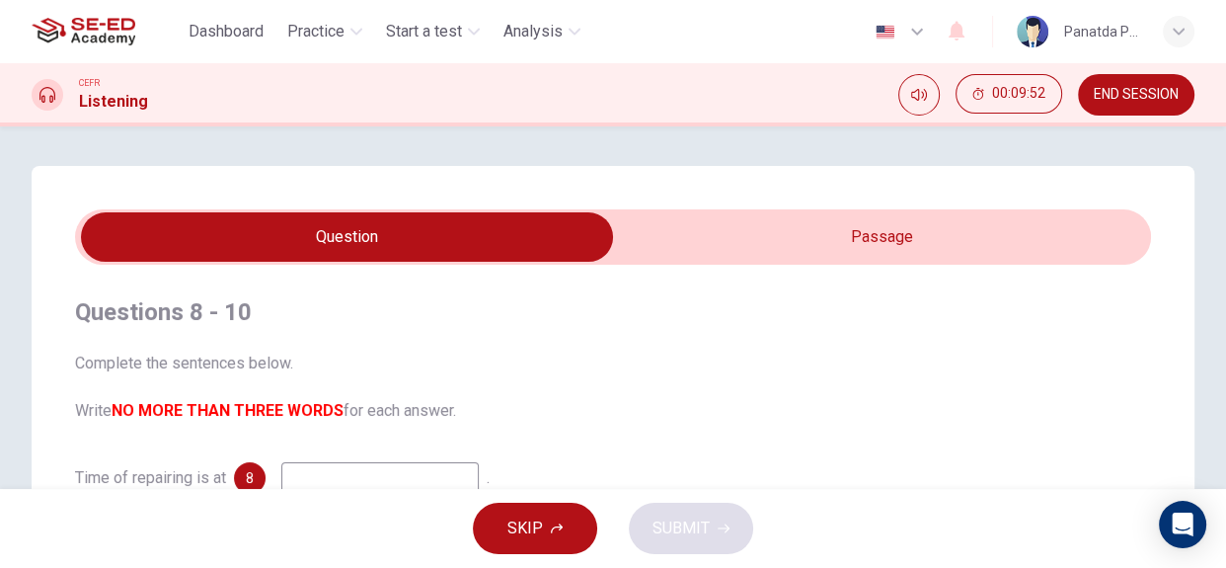
click at [787, 229] on input "checkbox" at bounding box center [347, 236] width 1614 height 49
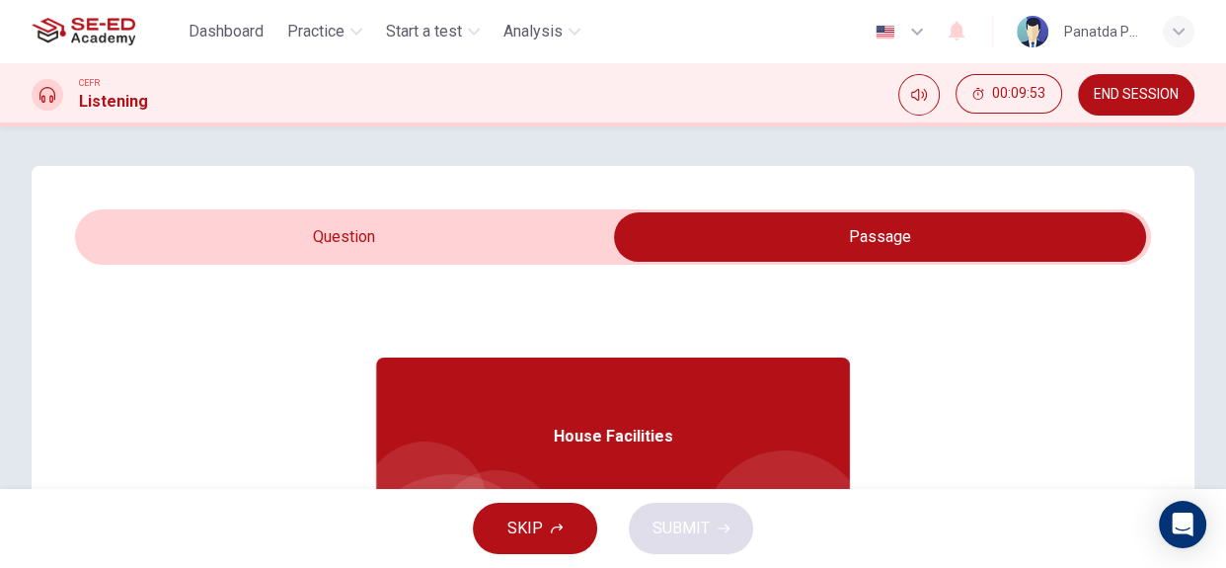
click at [347, 233] on input "checkbox" at bounding box center [880, 236] width 1614 height 49
checkbox input "false"
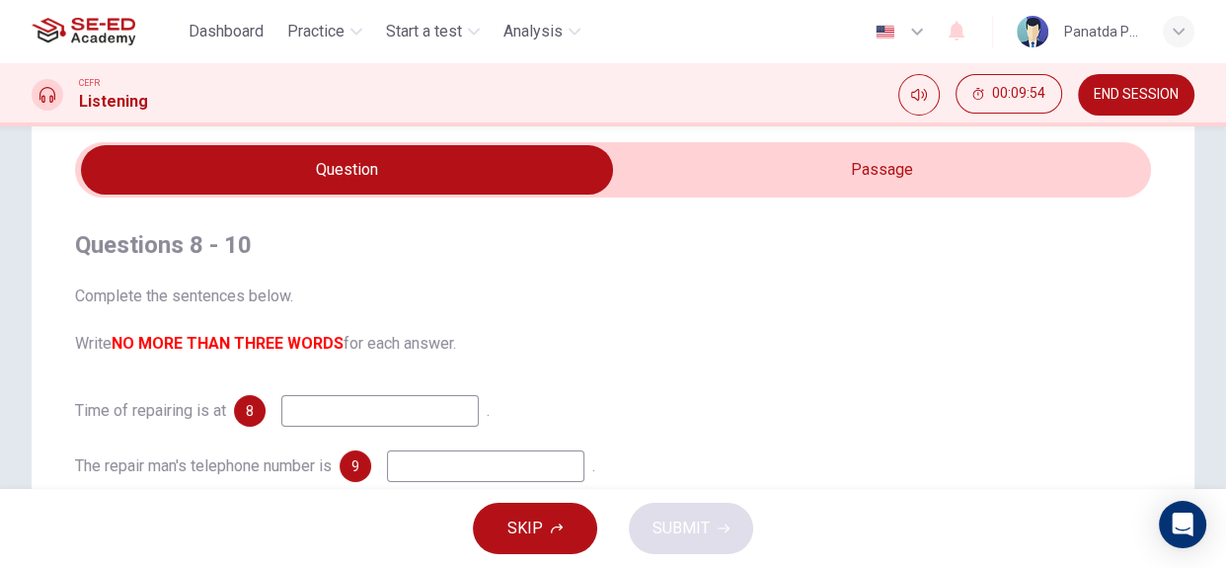
scroll to position [179, 0]
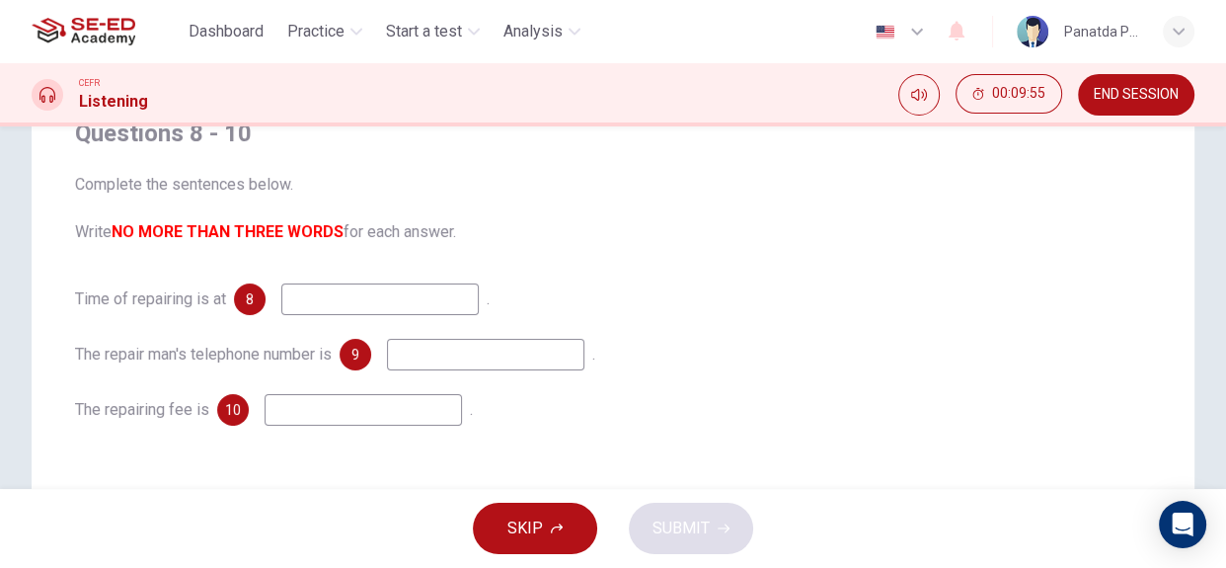
click at [304, 300] on input at bounding box center [379, 299] width 197 height 32
click at [312, 422] on input at bounding box center [363, 410] width 197 height 32
click at [550, 519] on button "SKIP" at bounding box center [535, 527] width 124 height 51
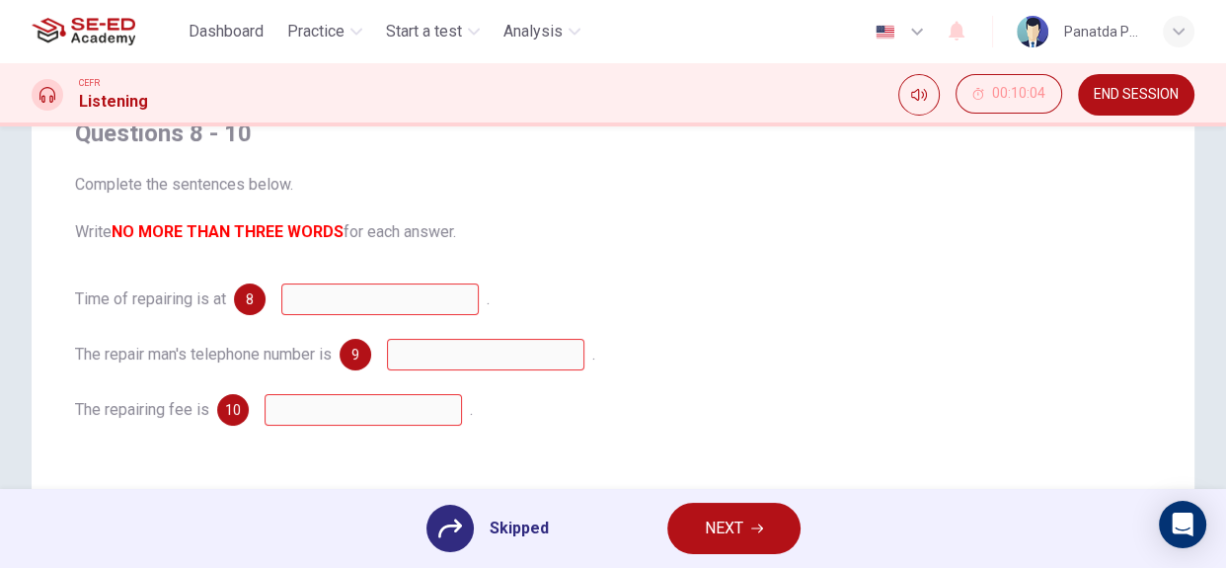
click at [715, 537] on span "NEXT" at bounding box center [724, 528] width 38 height 28
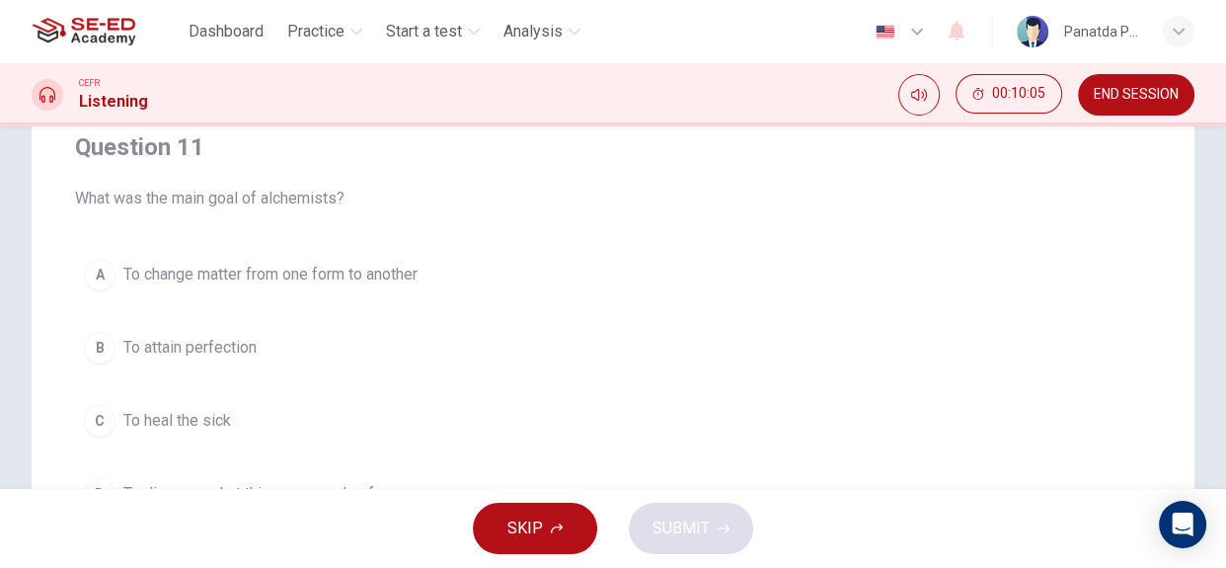
scroll to position [89, 0]
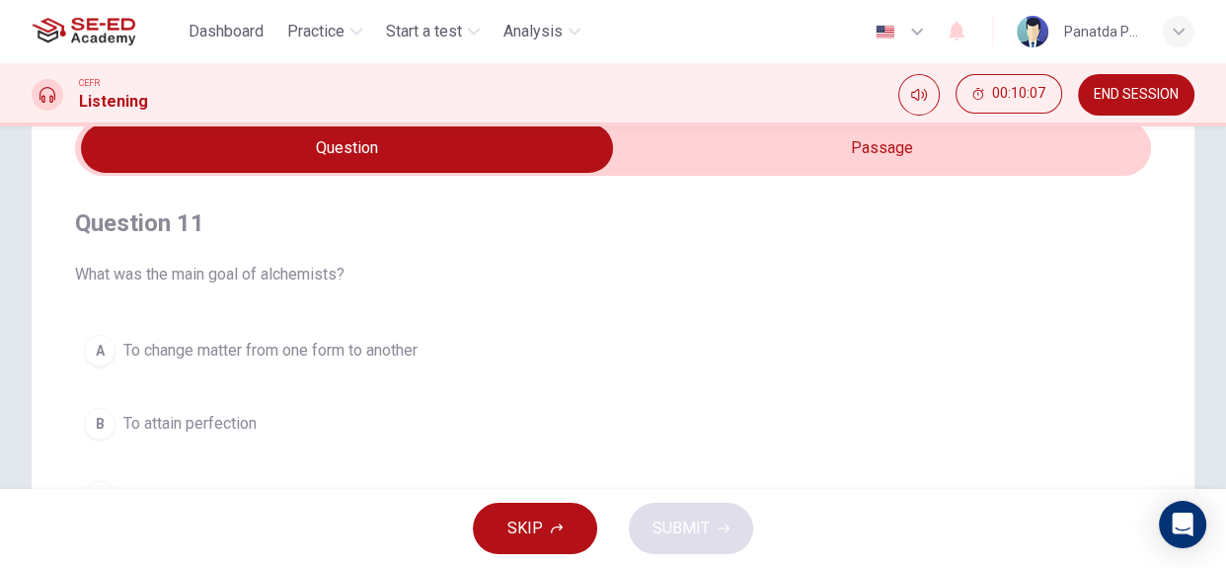
click at [843, 159] on input "checkbox" at bounding box center [347, 147] width 1614 height 49
checkbox input "true"
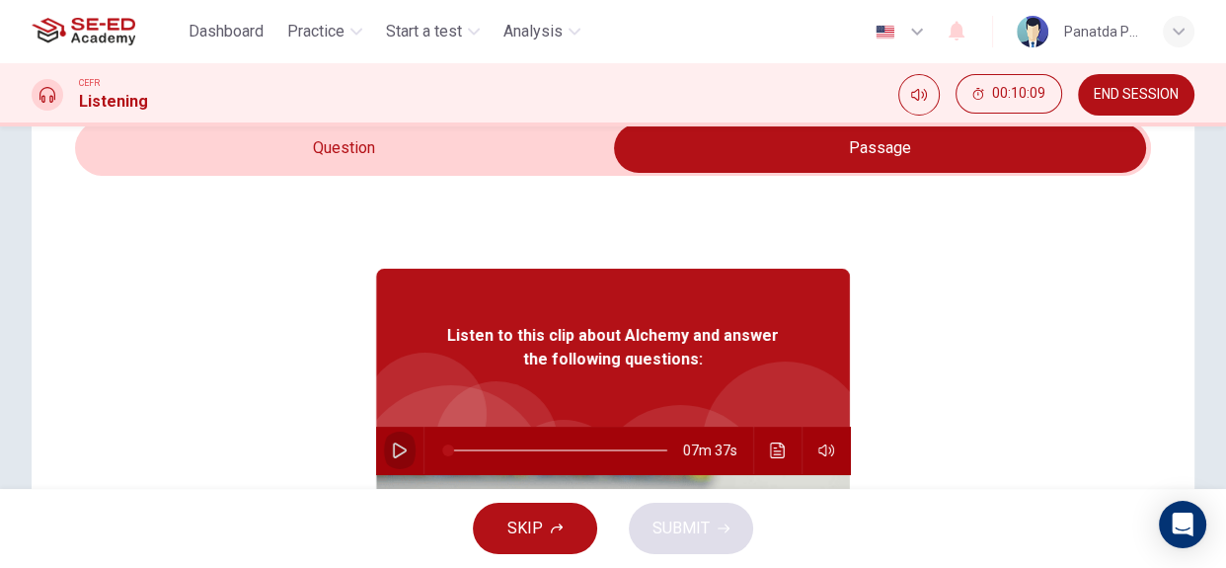
click at [384, 445] on button "button" at bounding box center [400, 449] width 32 height 47
drag, startPoint x: 465, startPoint y: 451, endPoint x: 418, endPoint y: 460, distance: 48.2
click at [424, 460] on div at bounding box center [553, 449] width 259 height 47
click at [397, 446] on icon "button" at bounding box center [400, 450] width 16 height 16
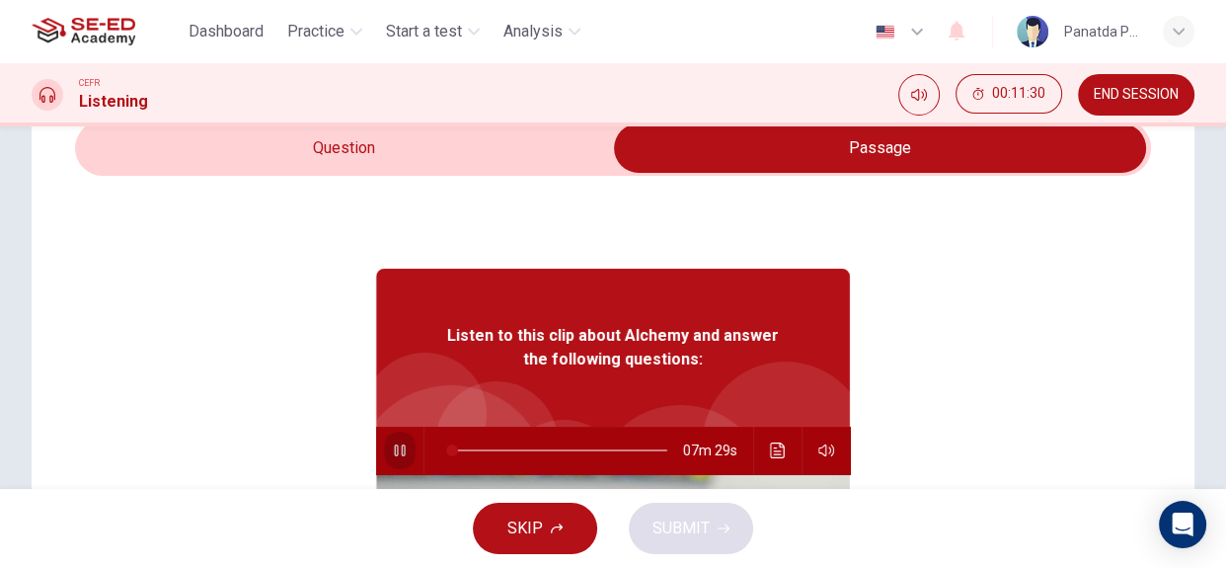
click at [397, 446] on icon "button" at bounding box center [400, 450] width 16 height 16
drag, startPoint x: 438, startPoint y: 445, endPoint x: 402, endPoint y: 454, distance: 37.6
click at [402, 454] on div "07m 37s" at bounding box center [613, 449] width 474 height 47
click at [392, 453] on icon "button" at bounding box center [400, 450] width 16 height 16
drag, startPoint x: 455, startPoint y: 446, endPoint x: 411, endPoint y: 446, distance: 44.4
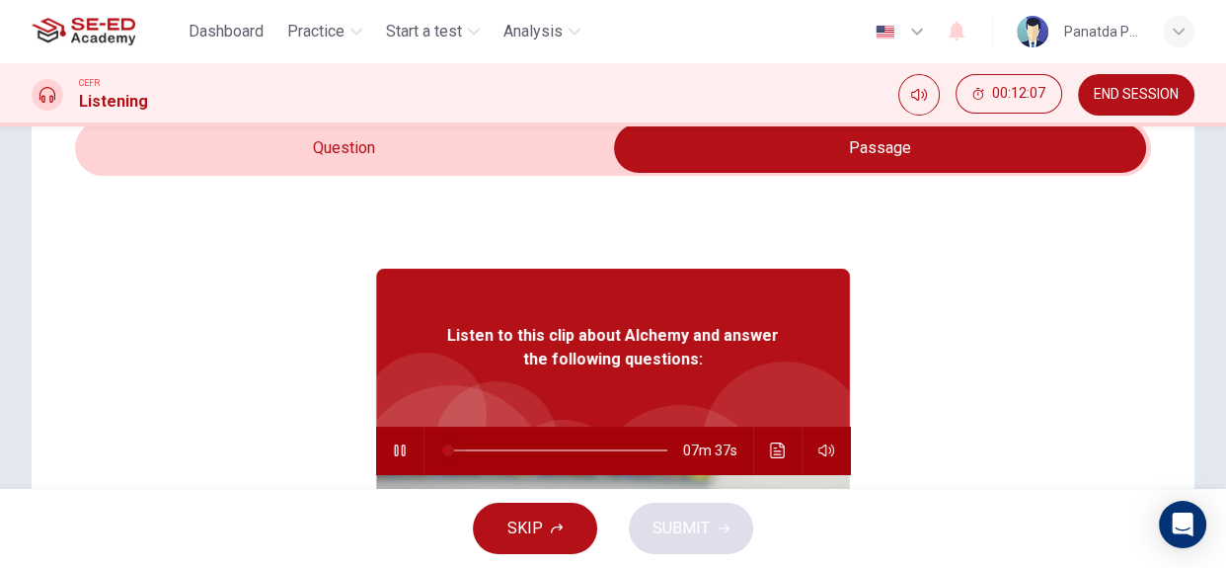
click at [411, 446] on div "07m 37s" at bounding box center [613, 449] width 474 height 47
click at [394, 452] on icon "button" at bounding box center [399, 450] width 11 height 12
drag, startPoint x: 444, startPoint y: 447, endPoint x: 410, endPoint y: 447, distance: 34.5
click at [410, 447] on div "07m 37s" at bounding box center [613, 449] width 474 height 47
click at [392, 450] on icon "button" at bounding box center [400, 450] width 16 height 16
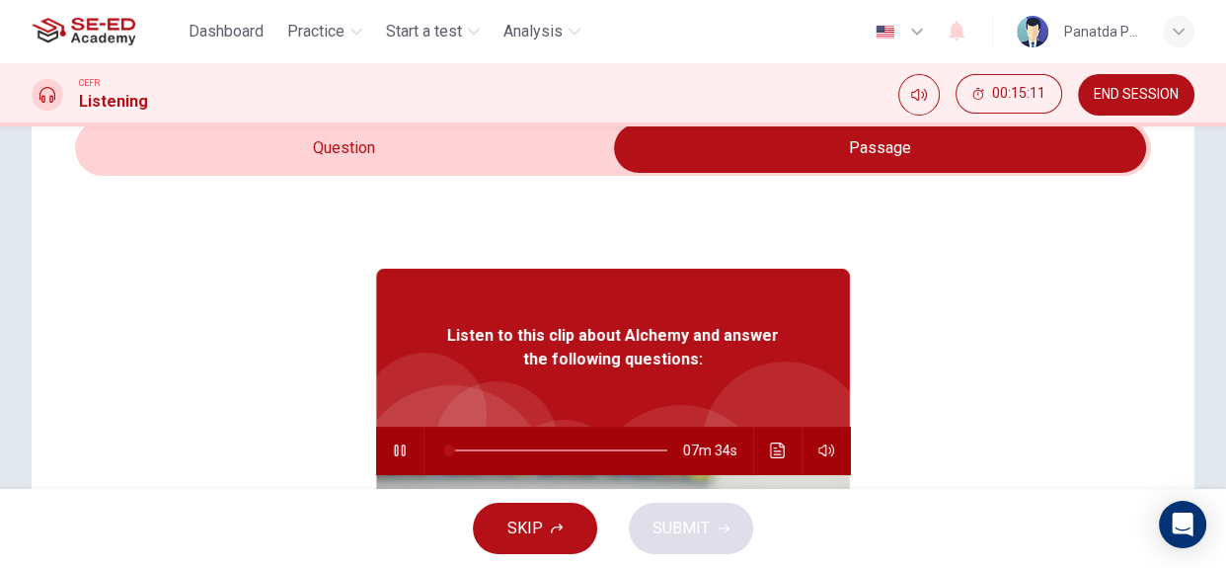
click at [394, 448] on icon "button" at bounding box center [399, 450] width 11 height 12
type input "1"
